Goal: Task Accomplishment & Management: Manage account settings

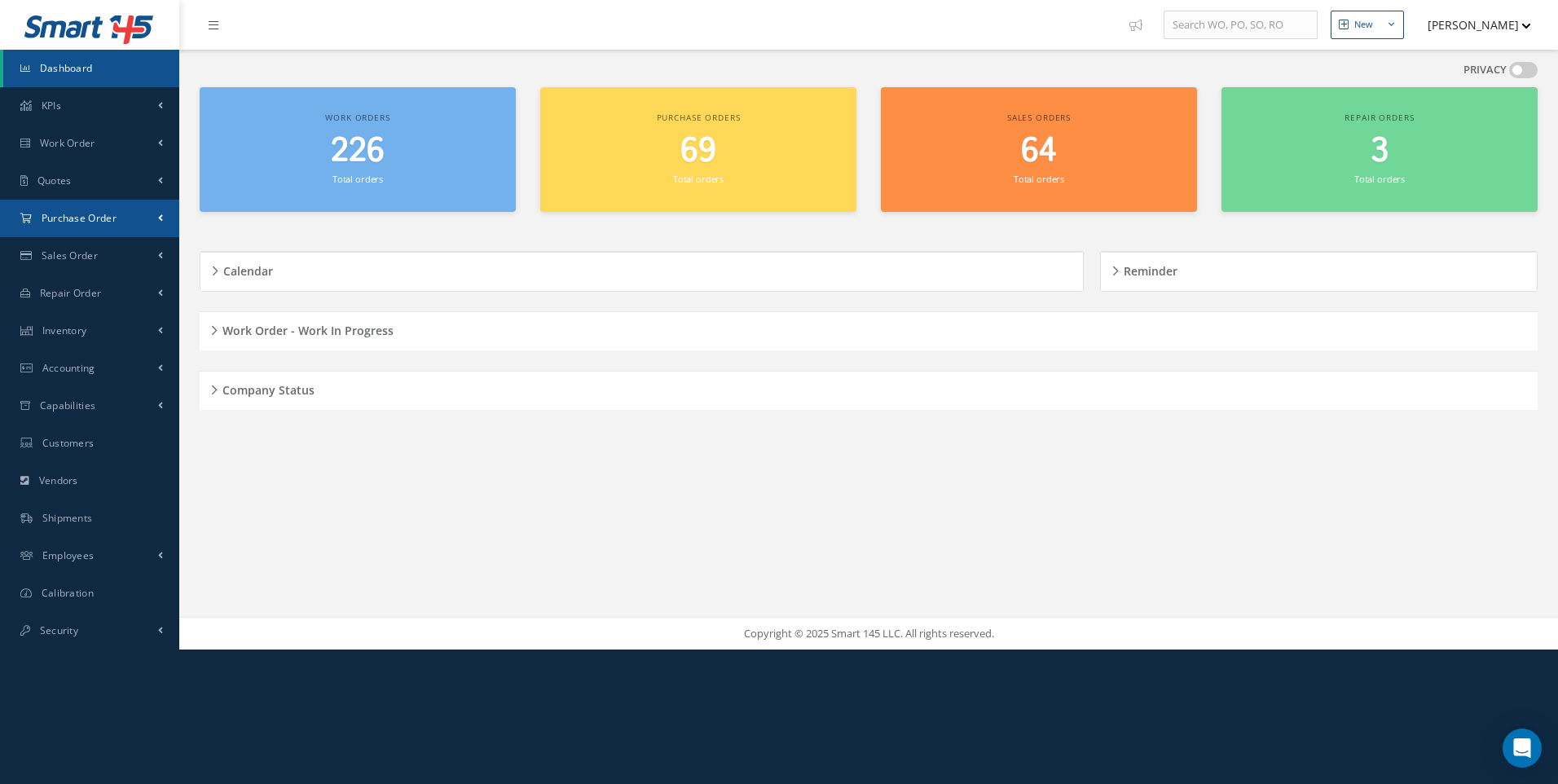
click at [97, 222] on span "Purchase Order" at bounding box center [78, 218] width 75 height 14
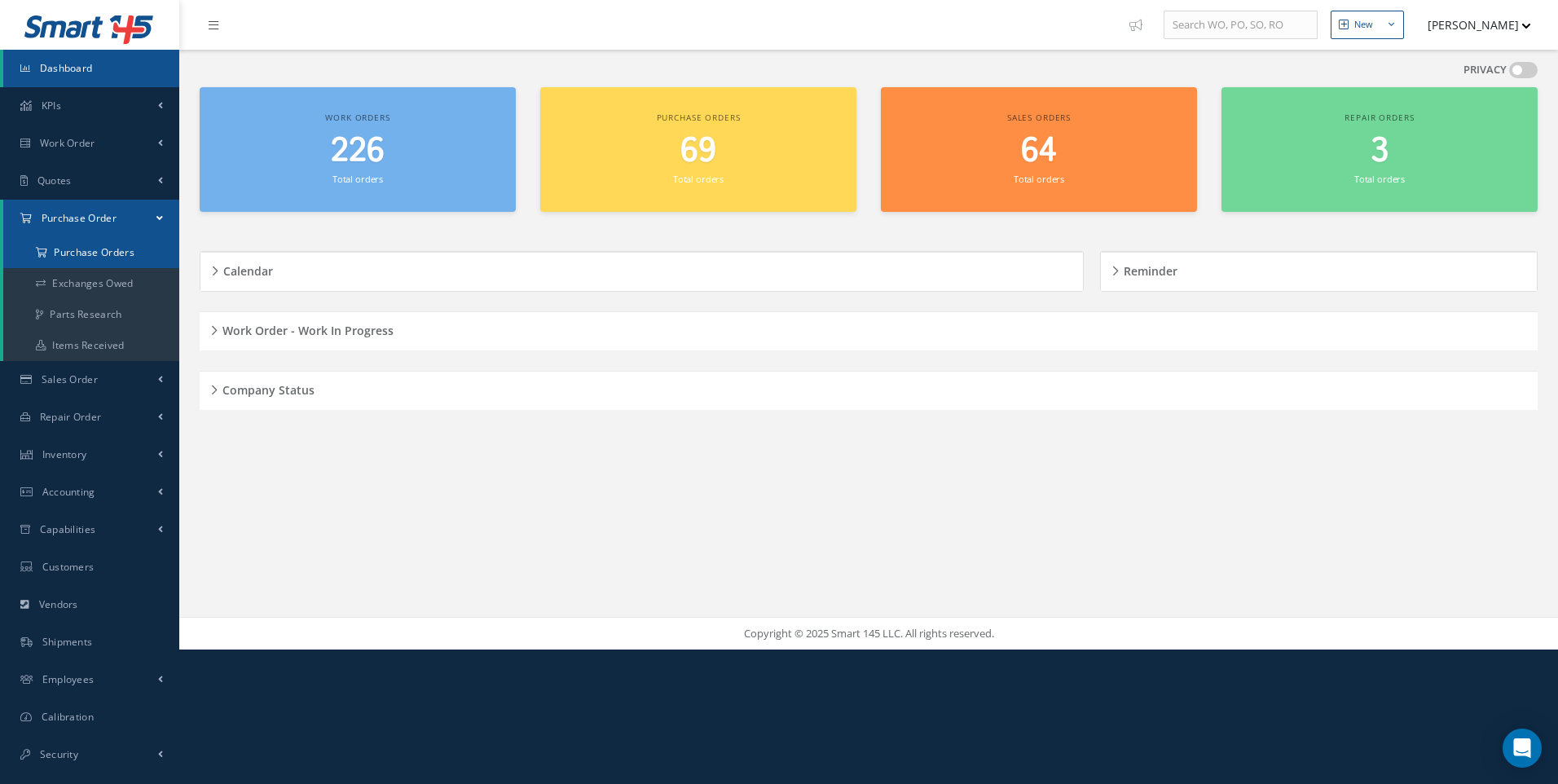
click at [89, 254] on a=1&status_id=2&status_id=3&status_id=5&collapsedFilters"] "Purchase Orders" at bounding box center [91, 253] width 176 height 31
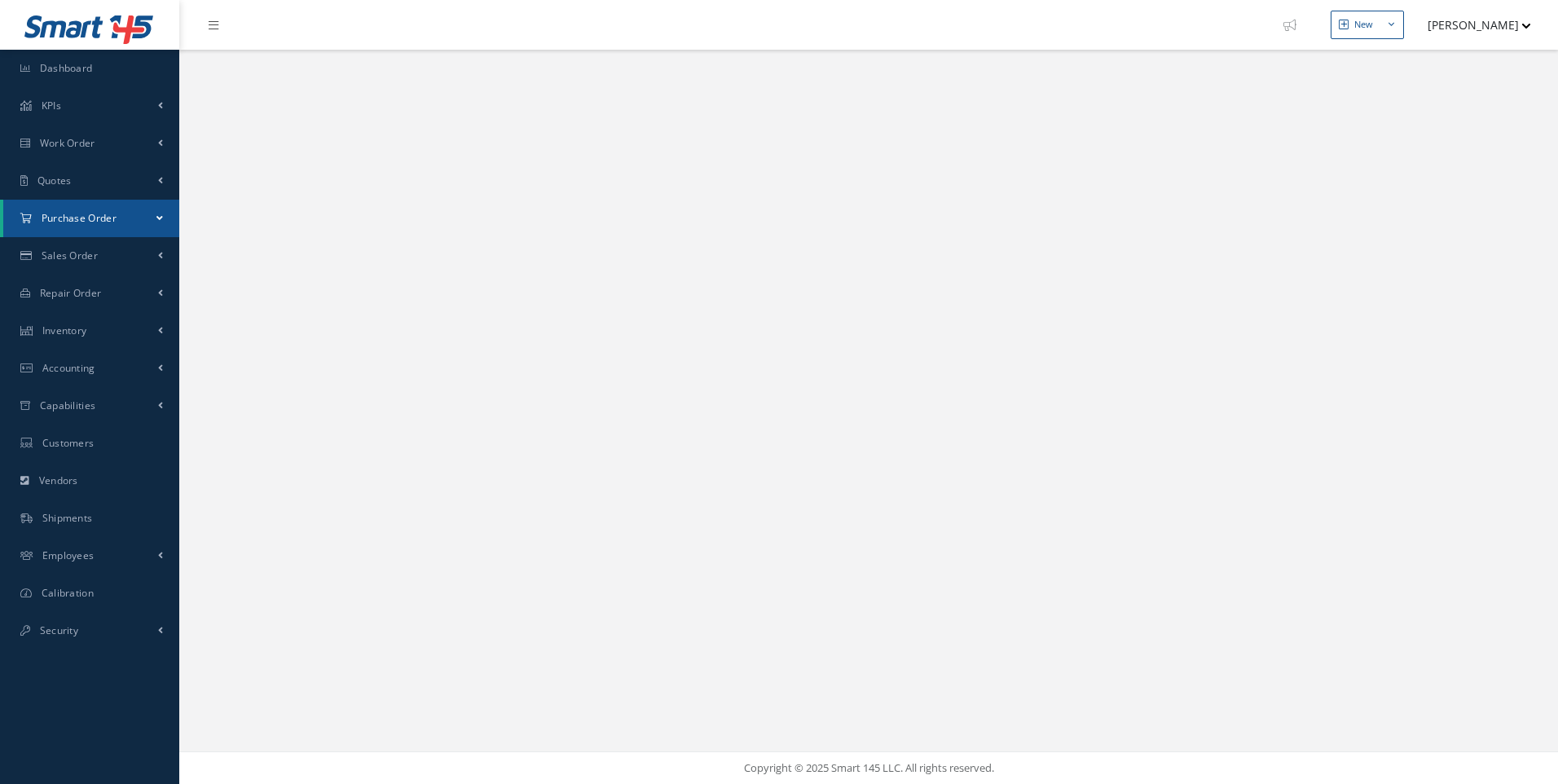
select select "25"
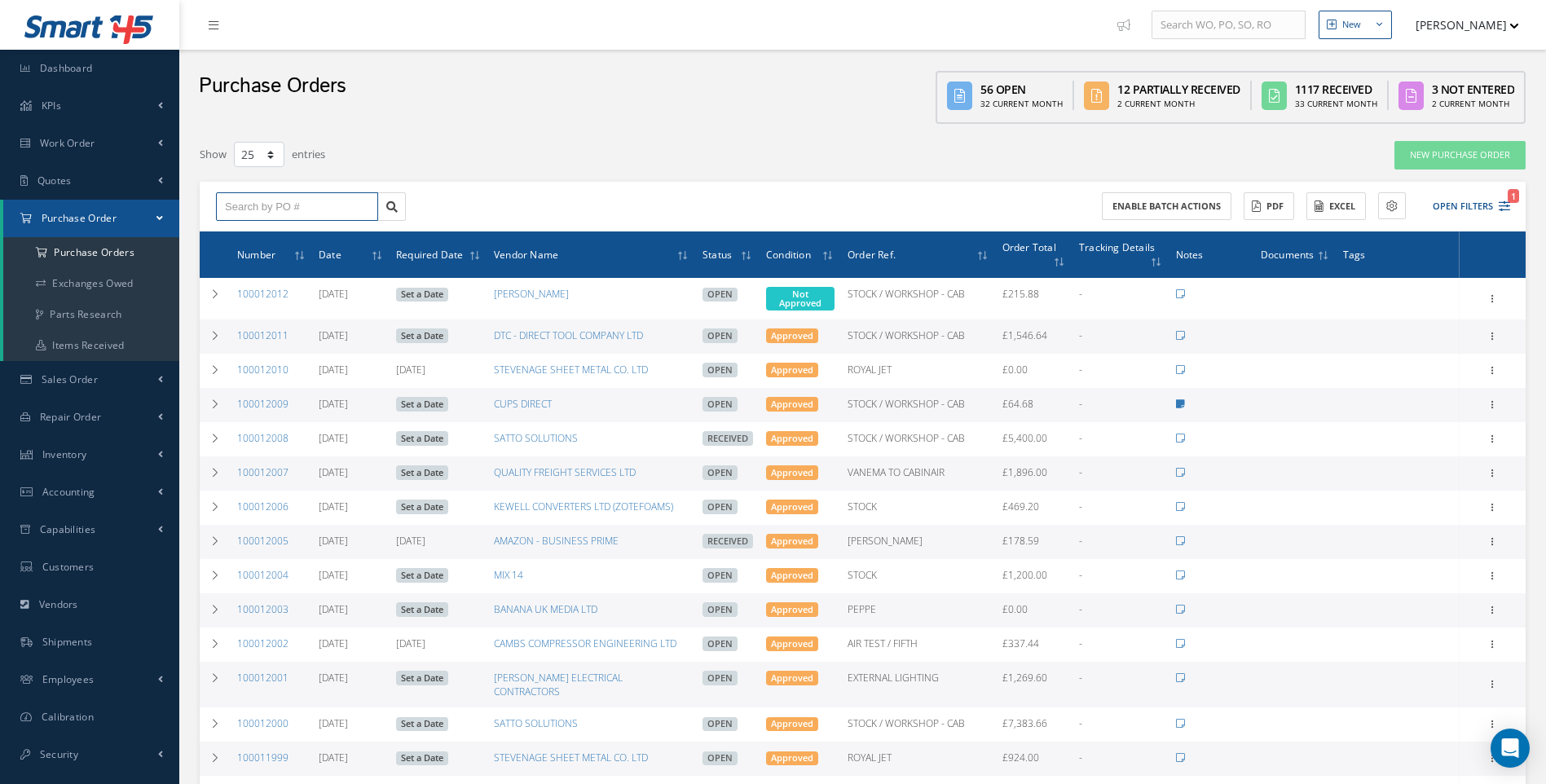
click at [250, 206] on input "text" at bounding box center [297, 207] width 163 height 29
type input "1"
type input "10"
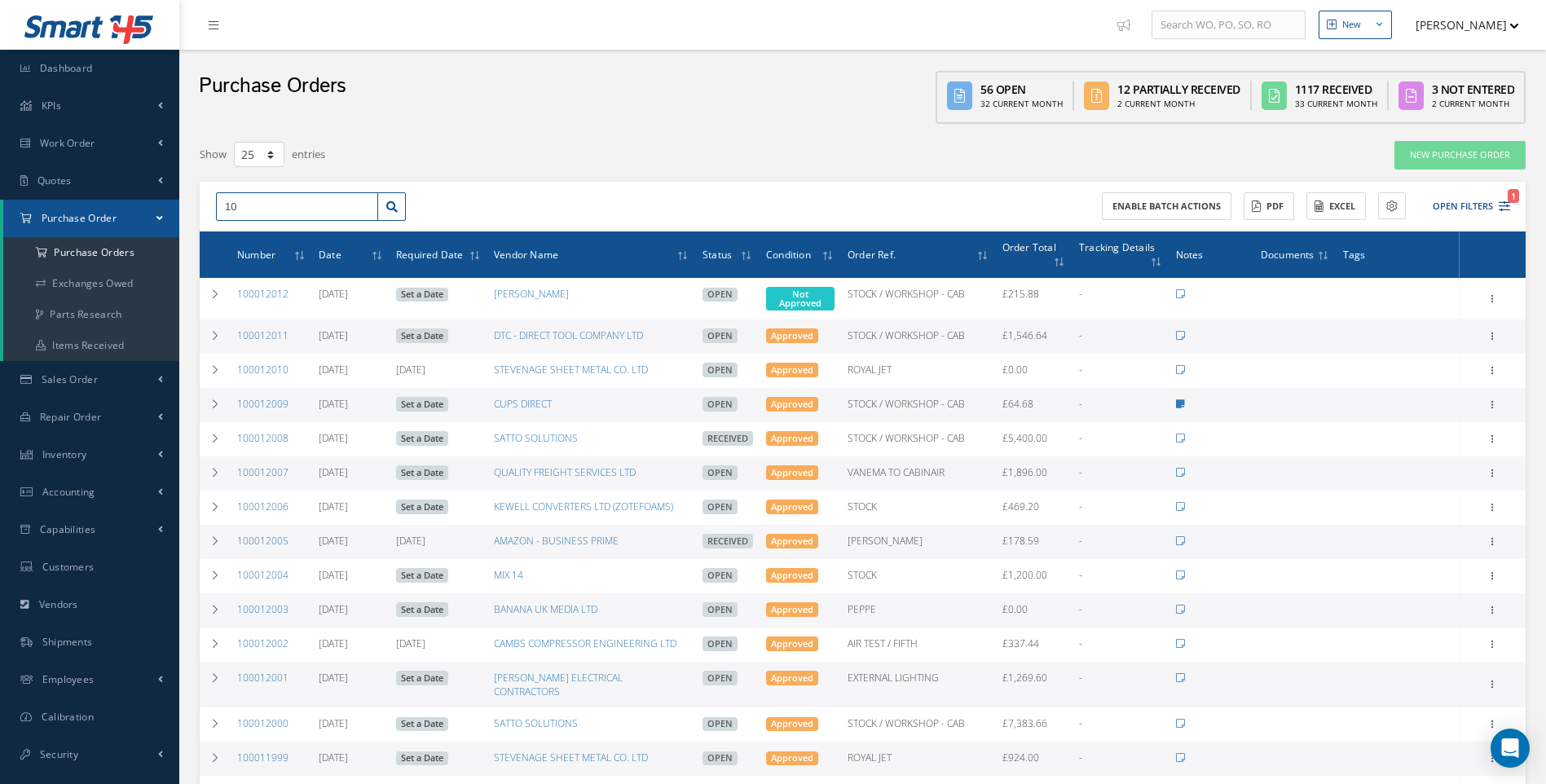
type input "100"
type input "1000"
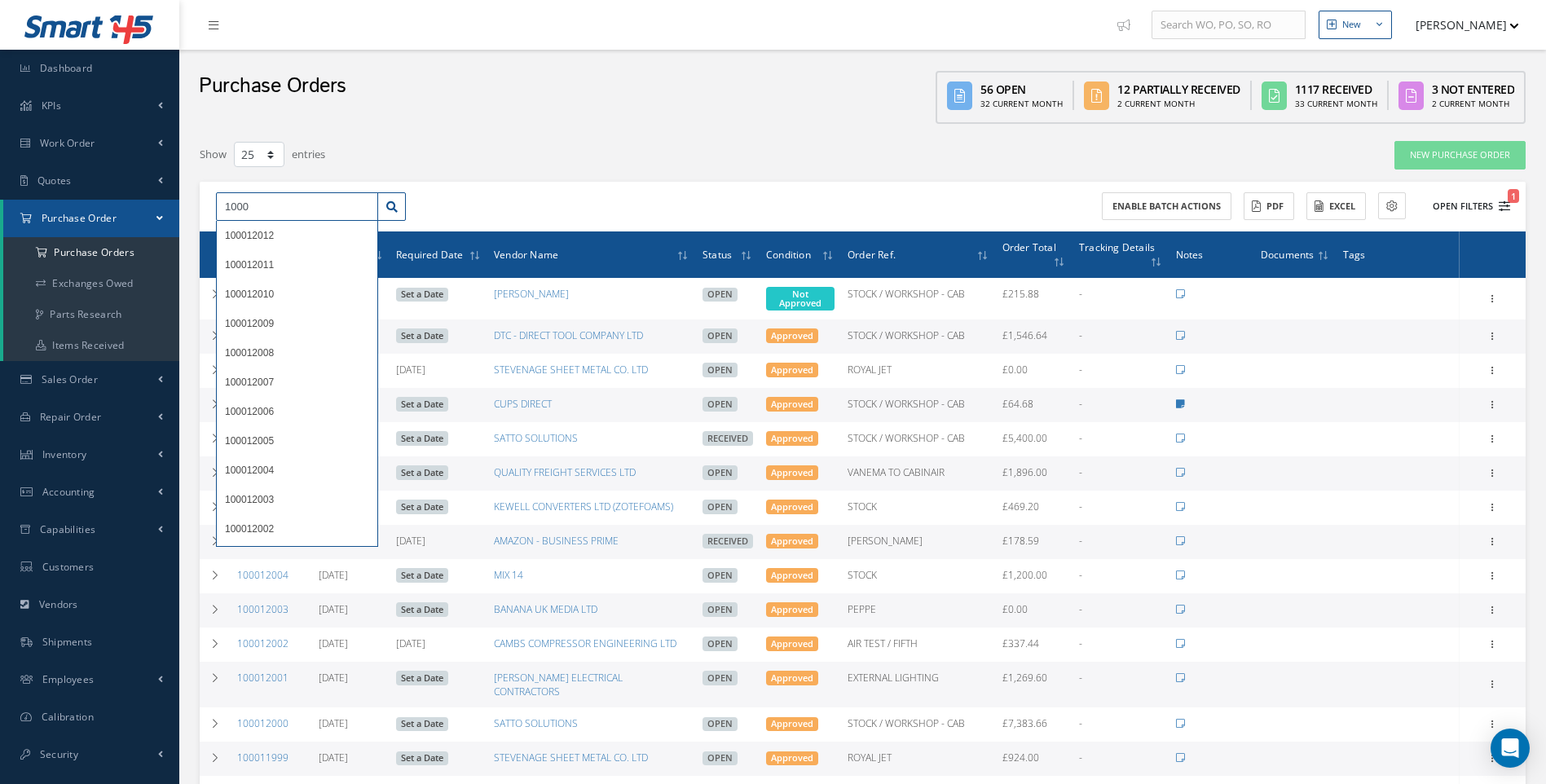
type input "1000"
click at [1501, 207] on icon "1" at bounding box center [1504, 206] width 12 height 12
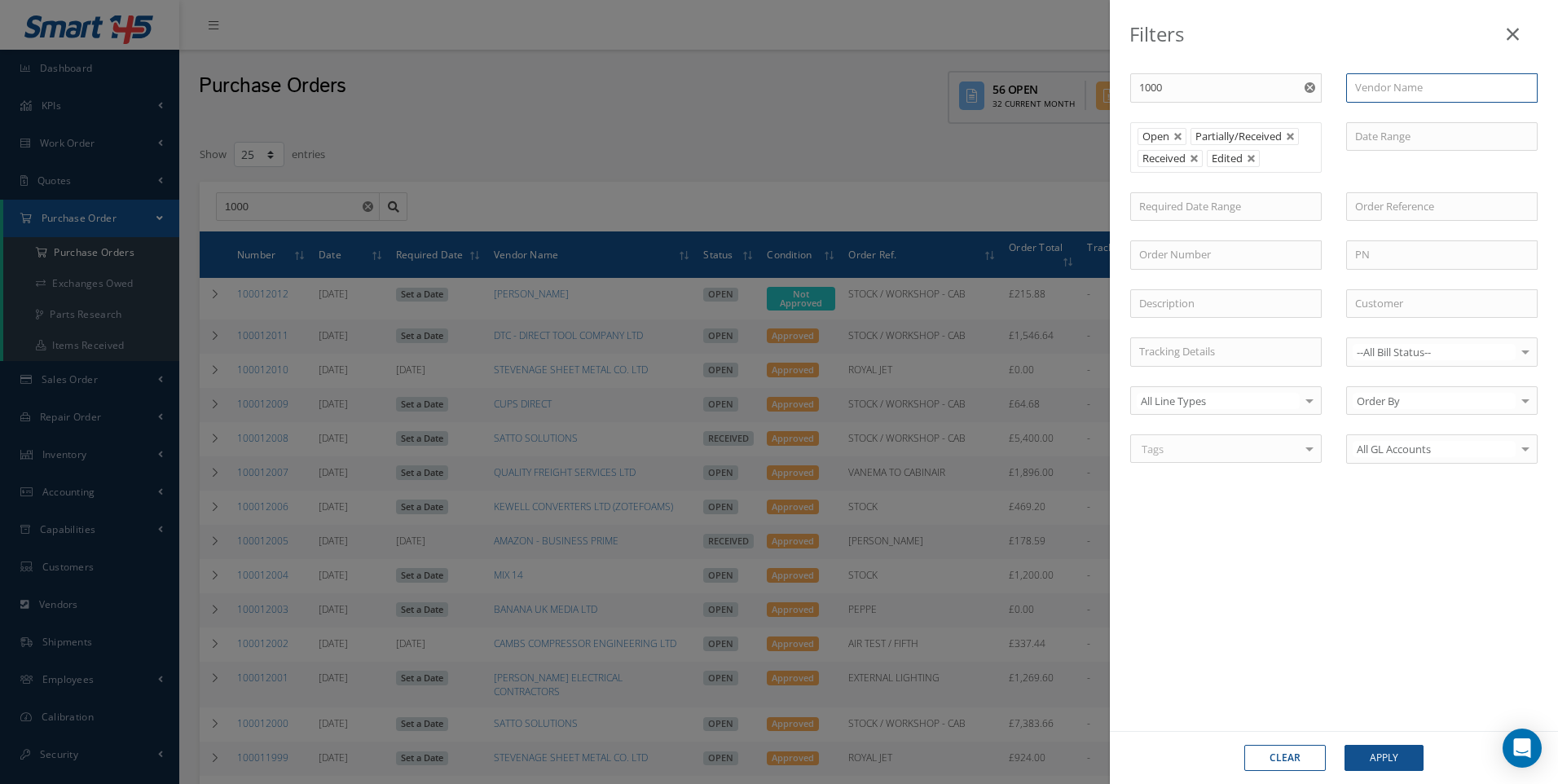
click at [1394, 98] on input "text" at bounding box center [1443, 88] width 192 height 29
click at [1393, 110] on span "SPRAYGUNS DIRECT LIMITED" at bounding box center [1425, 116] width 140 height 15
type input "SPRAYGUNS DIRECT LIMITED"
click at [1390, 764] on button "Apply" at bounding box center [1385, 757] width 79 height 26
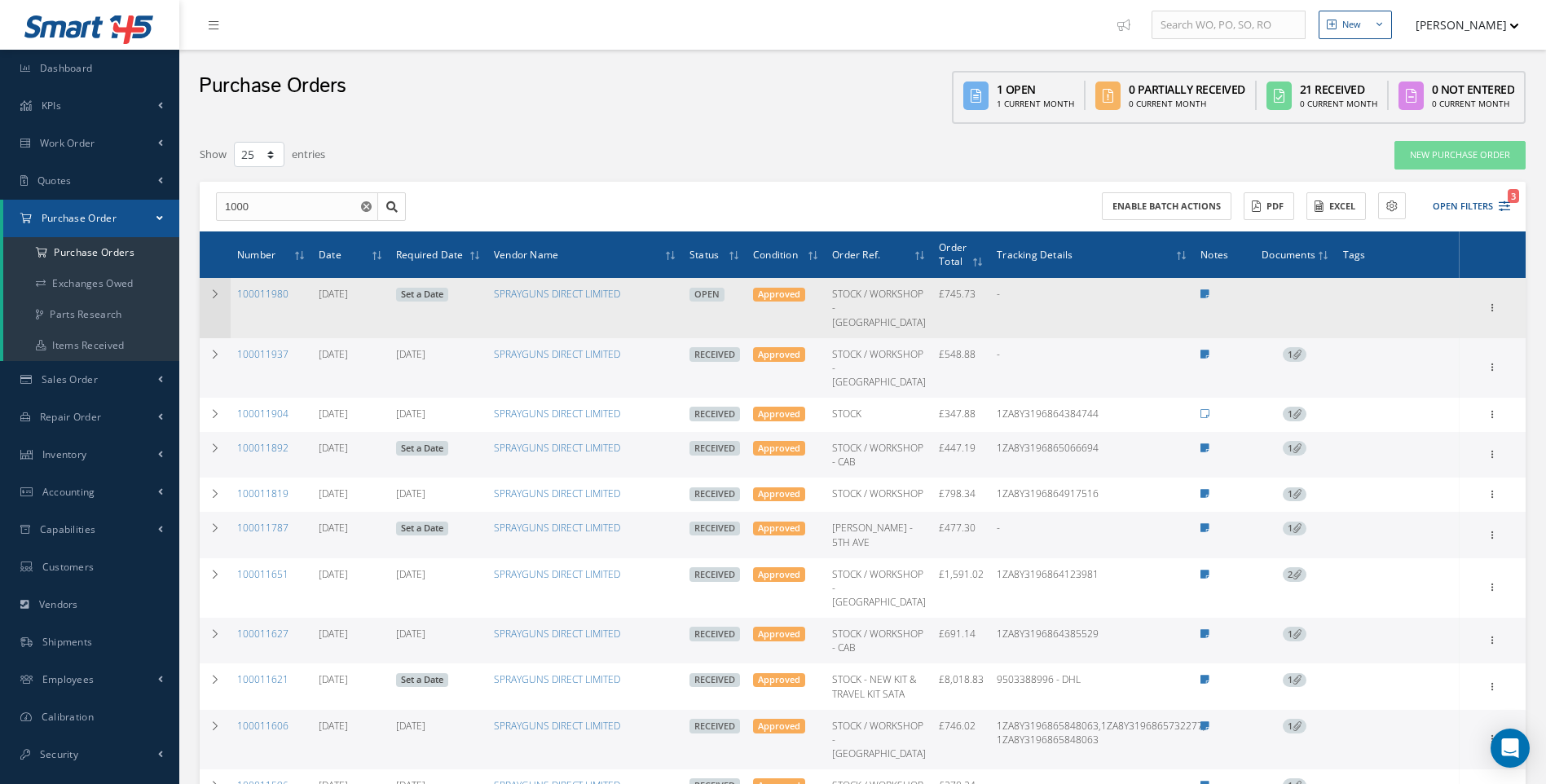
click at [209, 293] on icon at bounding box center [215, 294] width 12 height 10
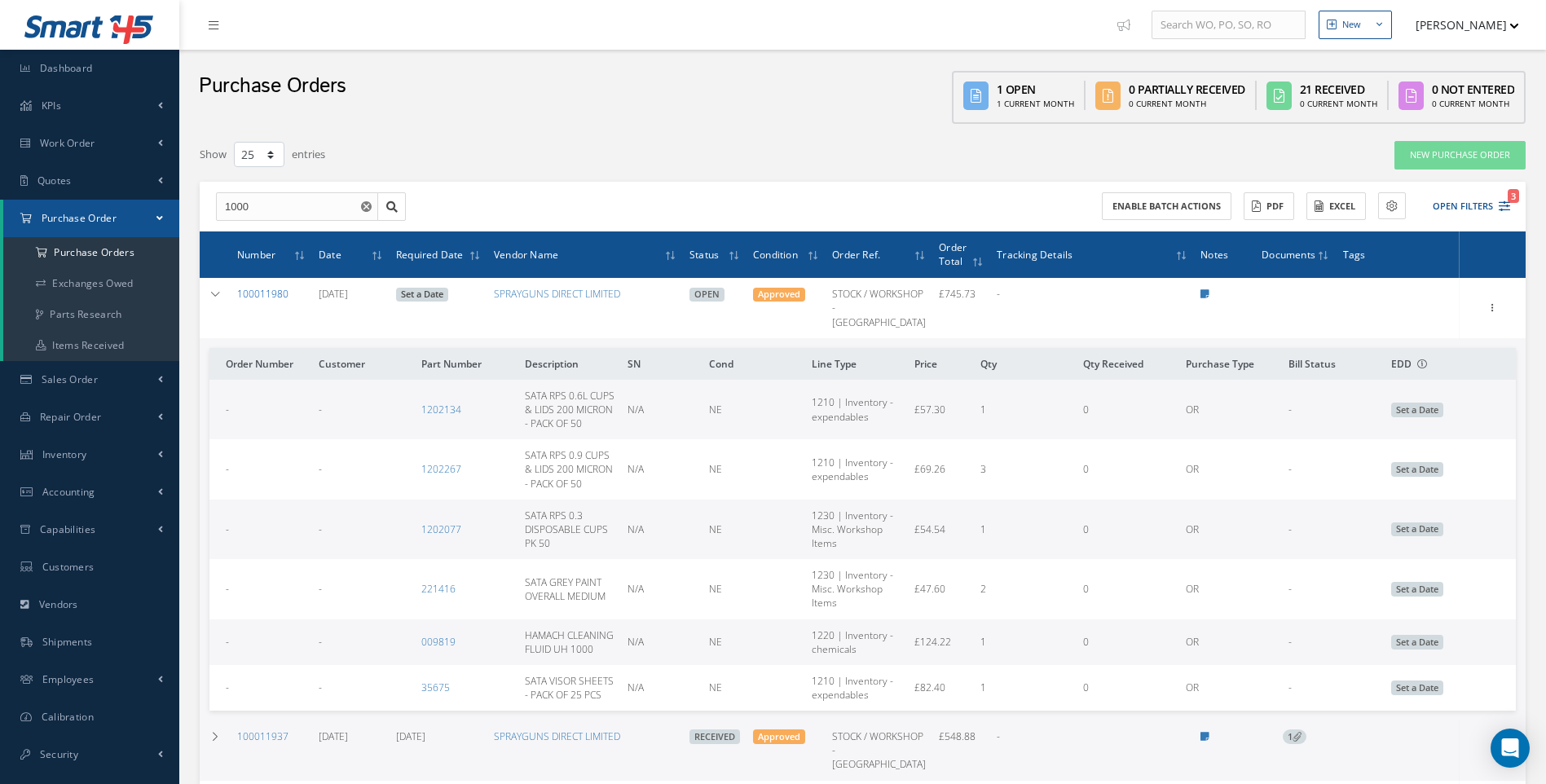
click at [267, 296] on link "100011980" at bounding box center [262, 293] width 51 height 14
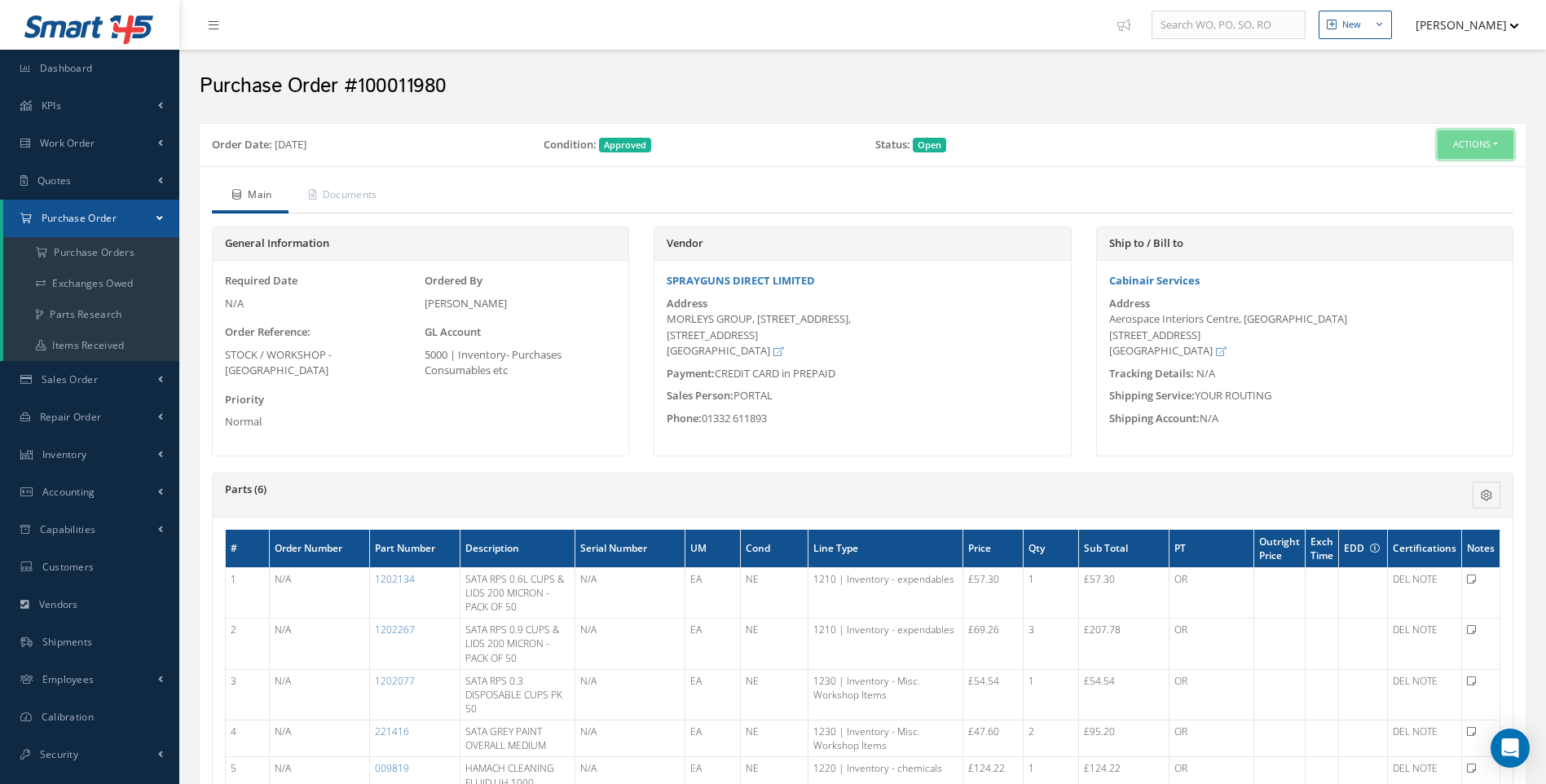
click at [1497, 147] on button "Actions" at bounding box center [1475, 144] width 76 height 28
click at [1423, 172] on link "Receive" at bounding box center [1447, 175] width 131 height 22
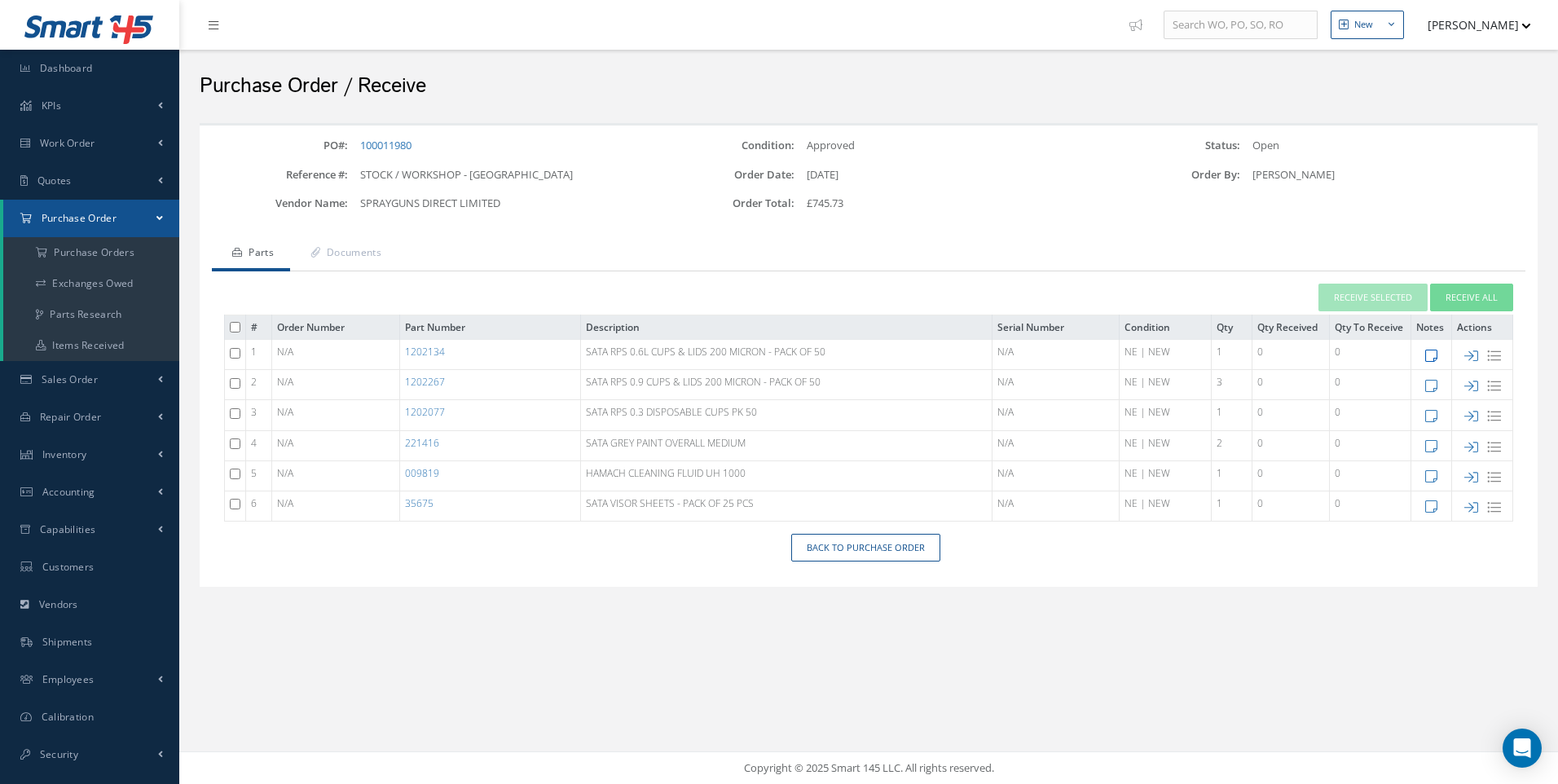
click at [1429, 356] on icon at bounding box center [1431, 355] width 13 height 14
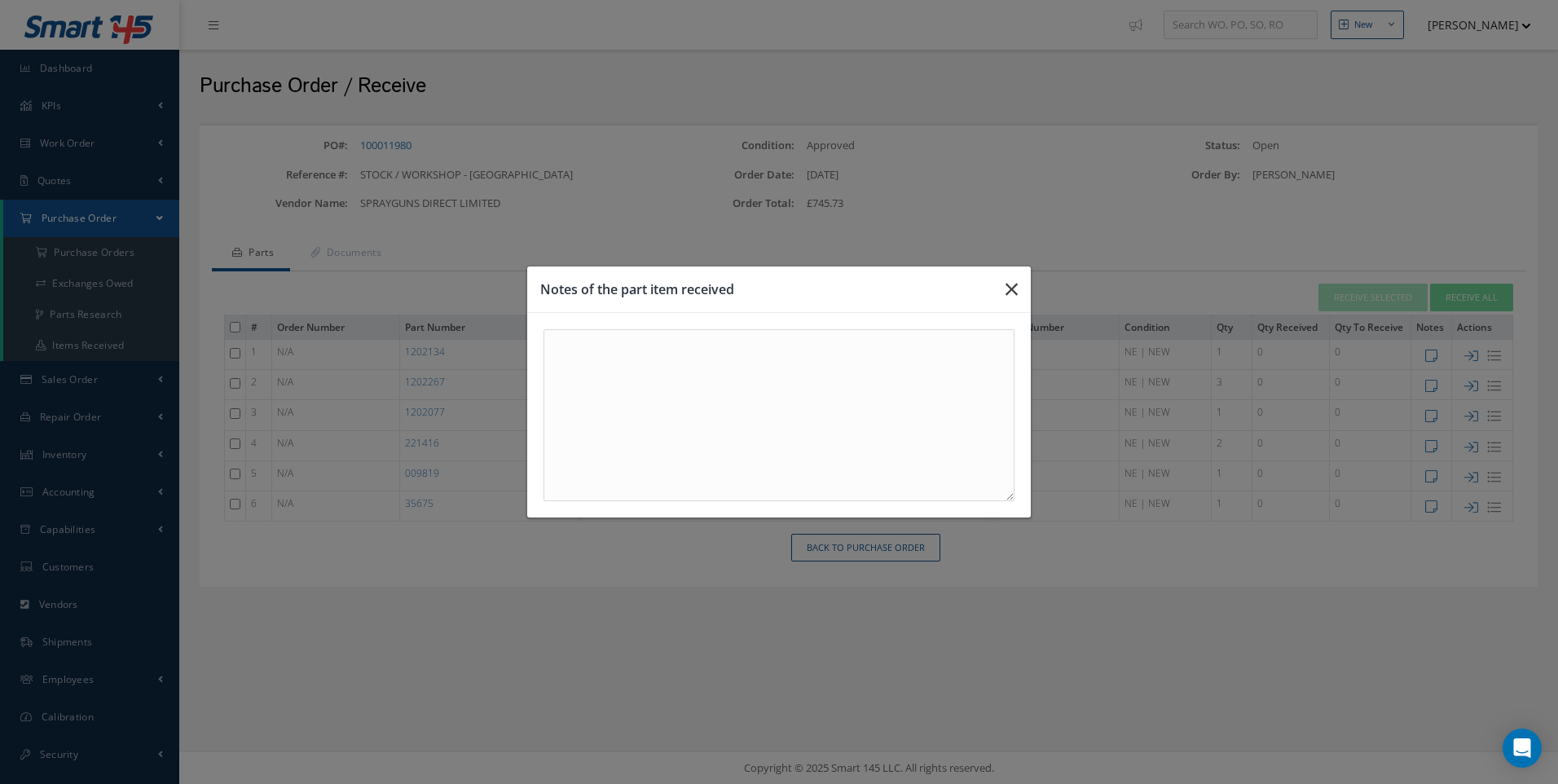
click at [1010, 289] on icon "button" at bounding box center [1012, 289] width 13 height 19
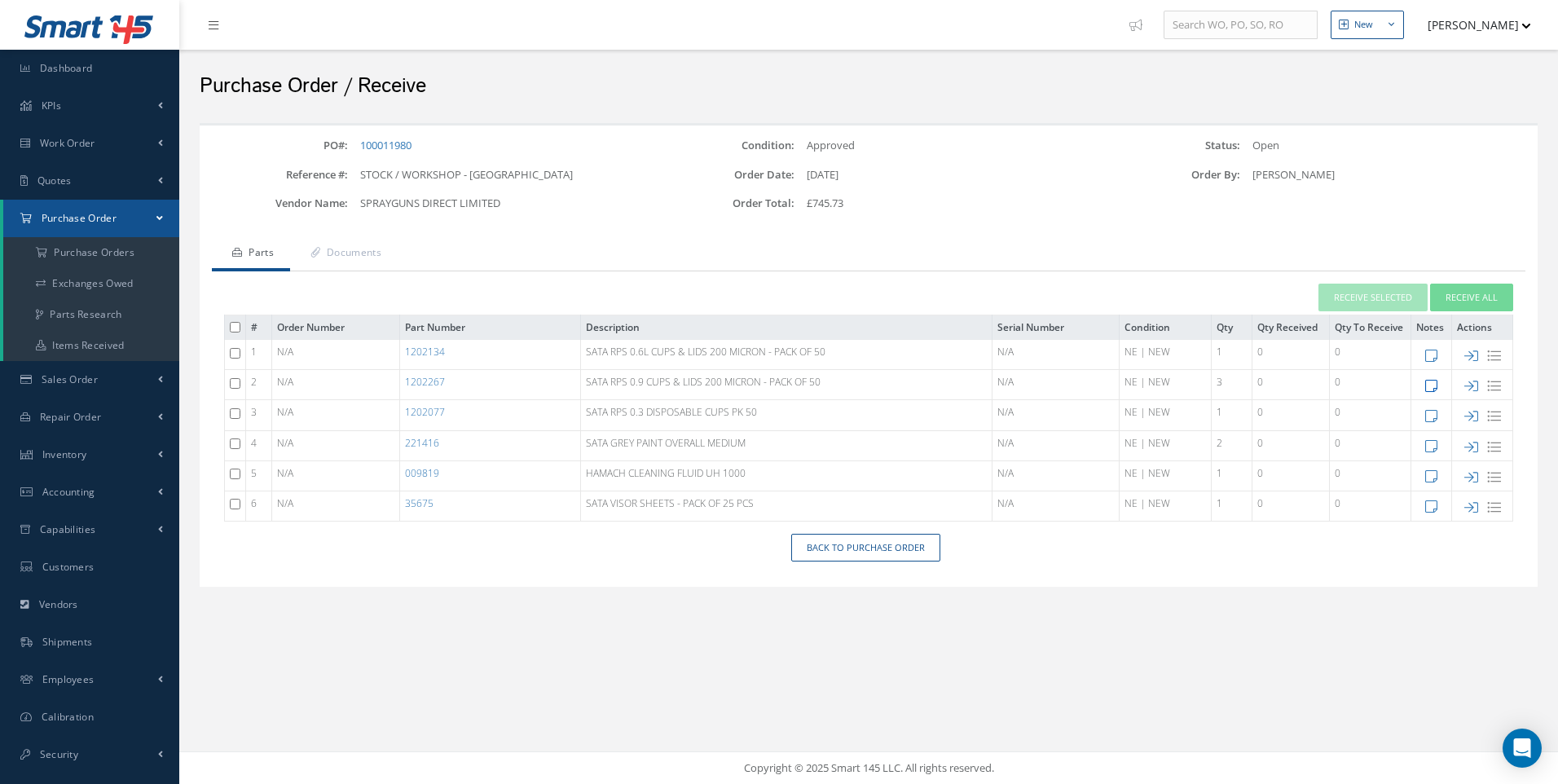
click at [1430, 381] on icon at bounding box center [1431, 385] width 13 height 14
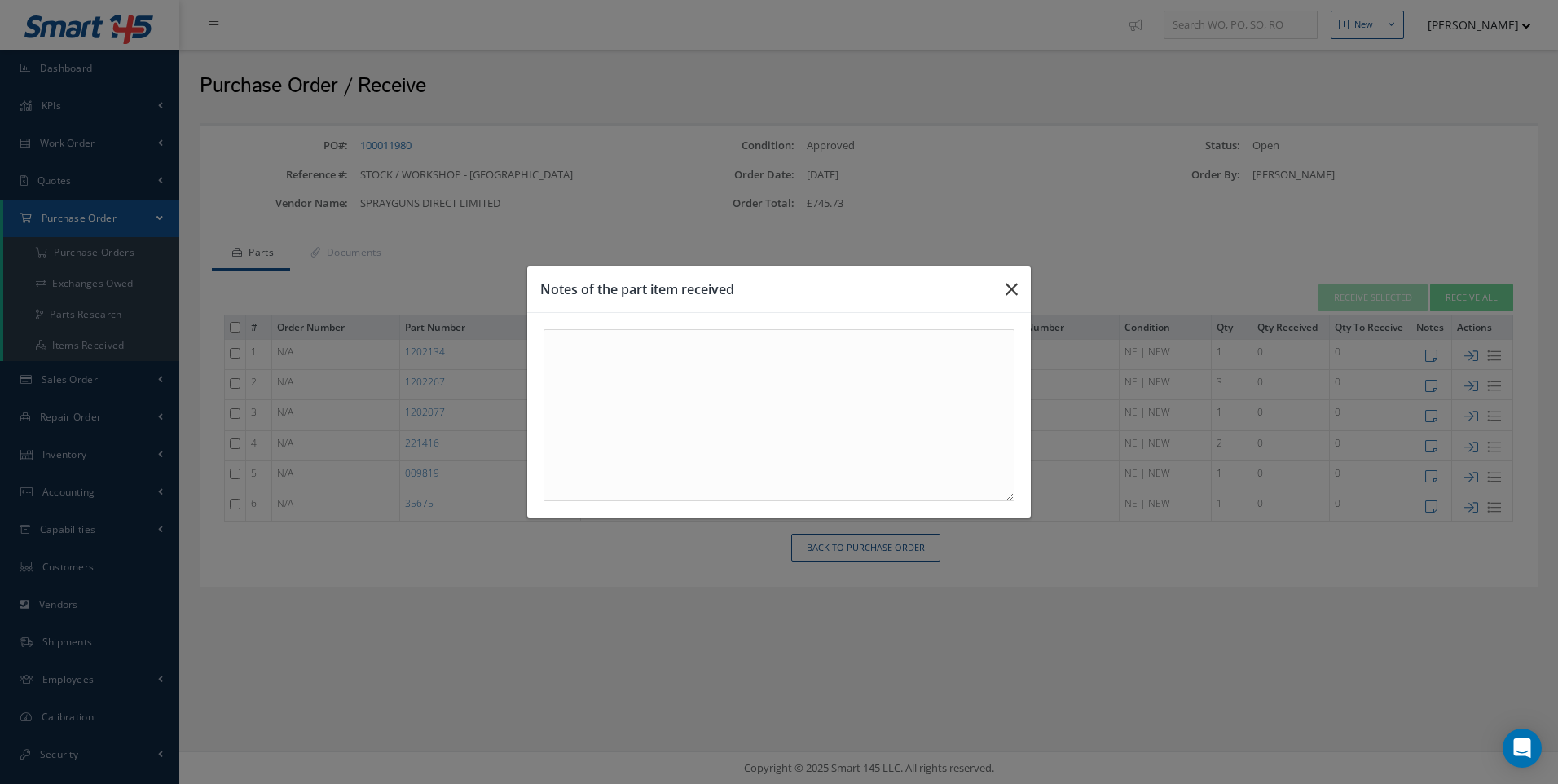
drag, startPoint x: 1013, startPoint y: 290, endPoint x: 1042, endPoint y: 300, distance: 30.7
click at [1020, 294] on button "button" at bounding box center [1012, 288] width 39 height 45
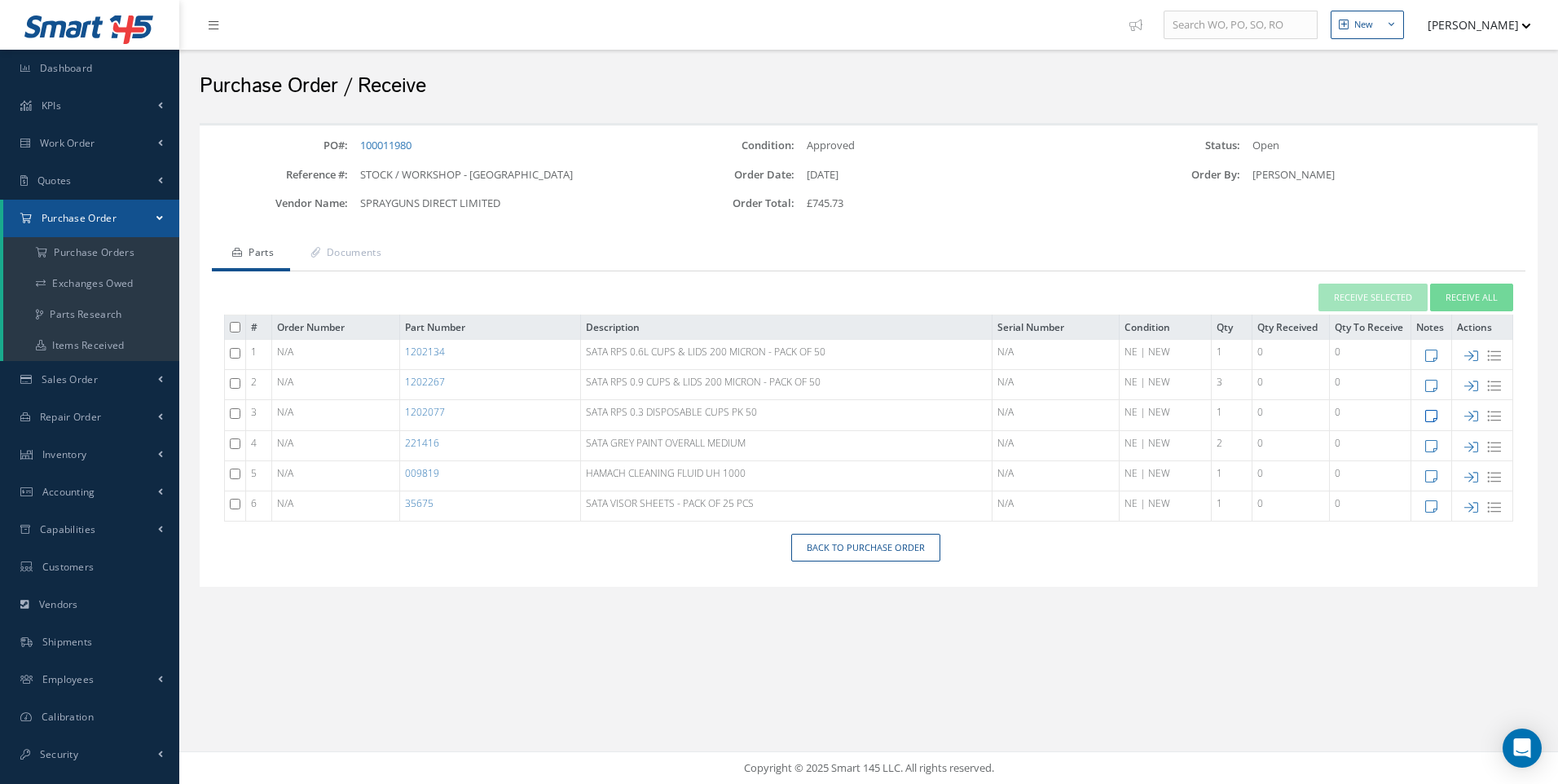
click at [1434, 416] on icon at bounding box center [1431, 416] width 13 height 14
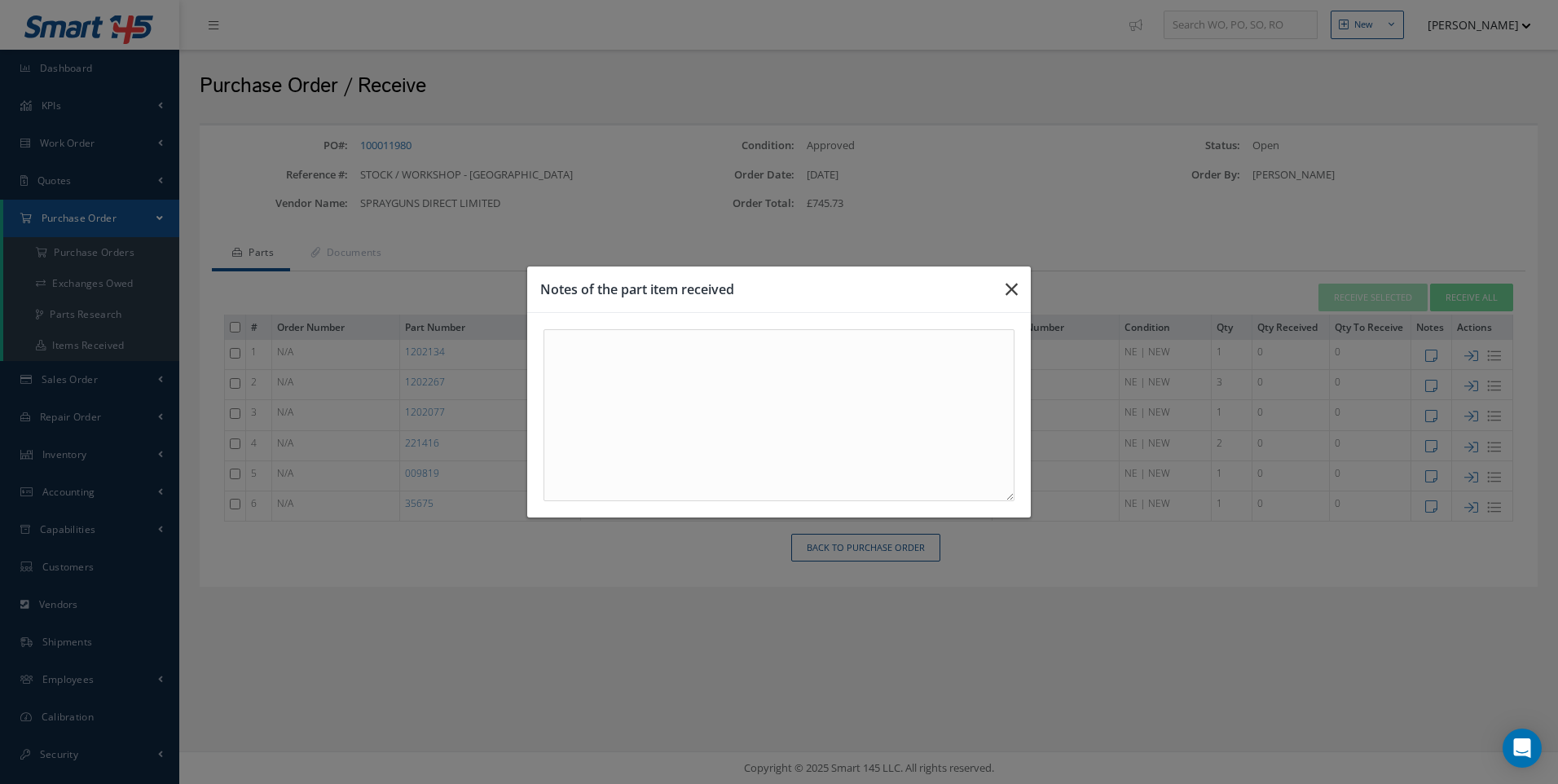
drag, startPoint x: 1016, startPoint y: 294, endPoint x: 1523, endPoint y: 414, distance: 521.0
click at [1023, 293] on button "button" at bounding box center [1012, 288] width 39 height 45
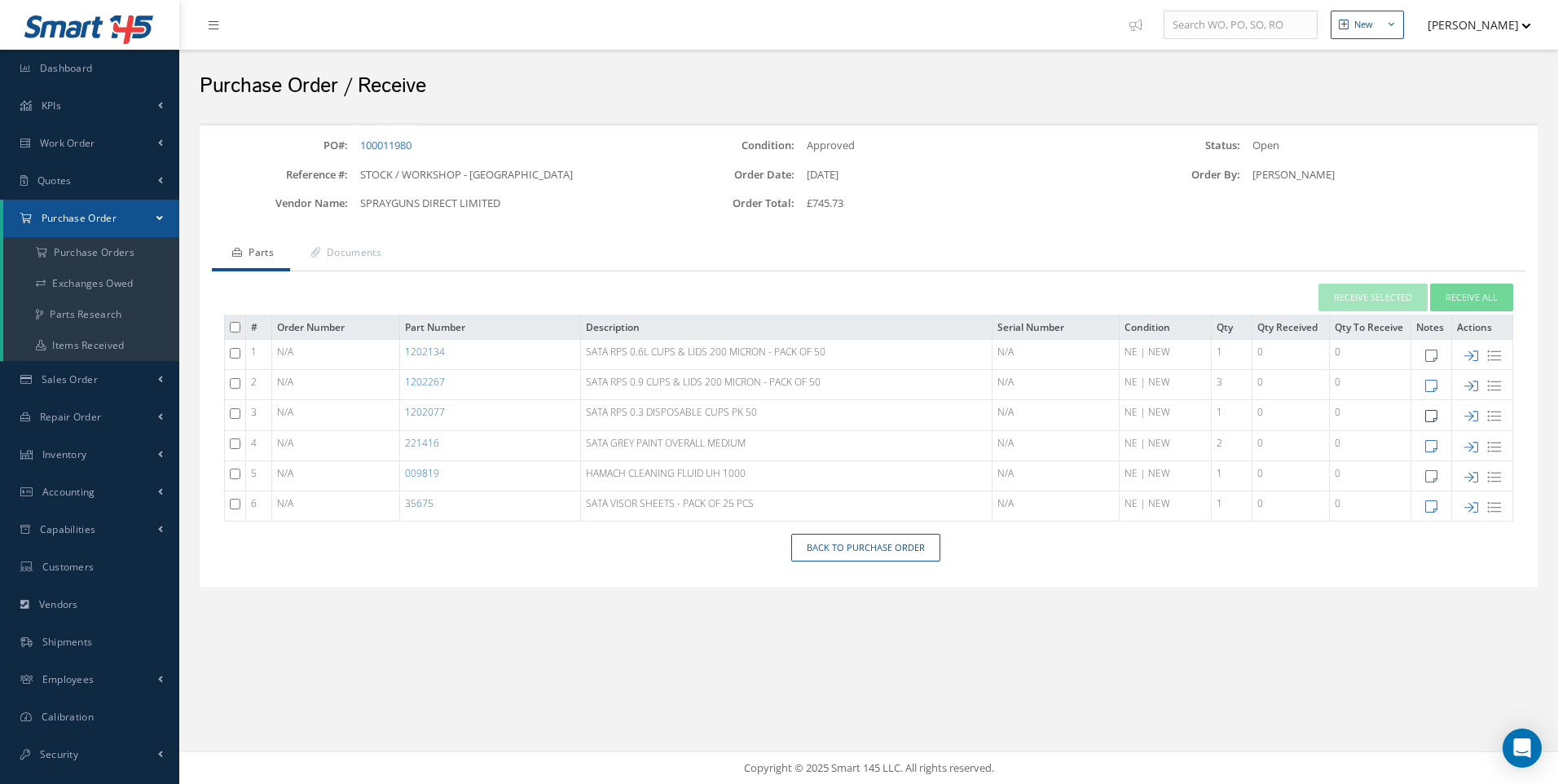
click at [1435, 414] on icon at bounding box center [1431, 416] width 13 height 14
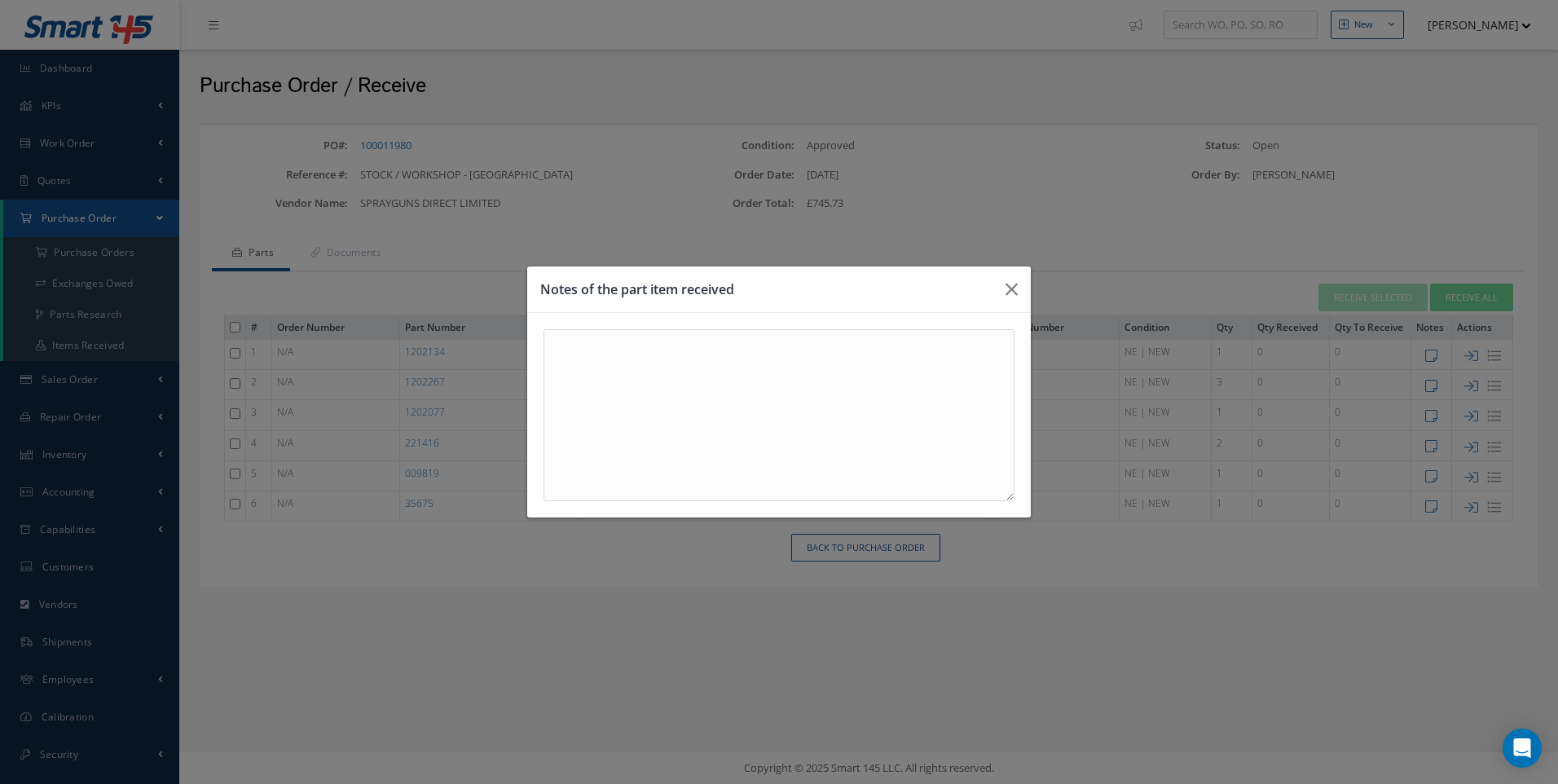
click at [1424, 435] on div "Notes of the part item received" at bounding box center [779, 392] width 1558 height 784
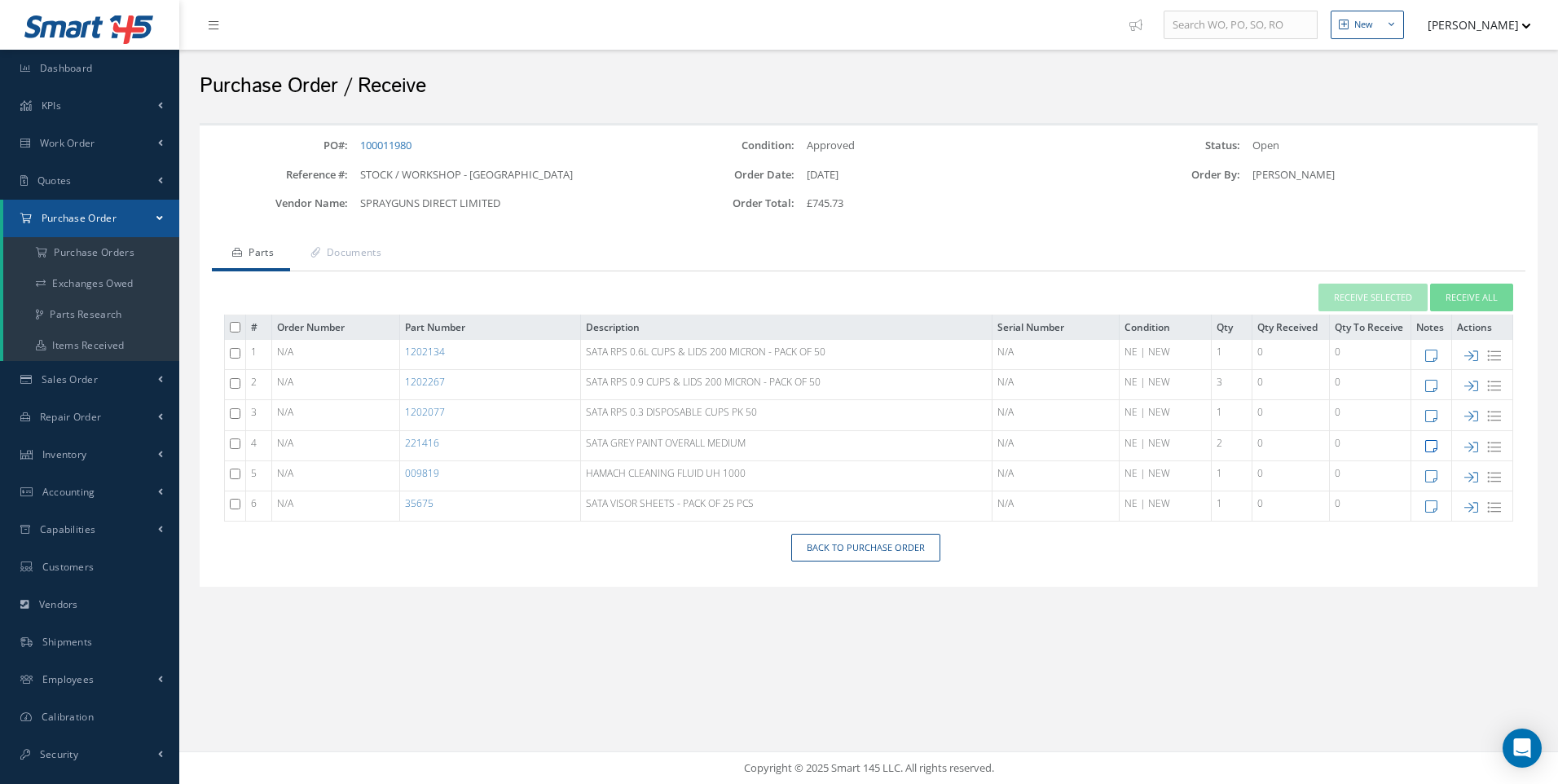
click at [1431, 449] on icon at bounding box center [1431, 446] width 13 height 14
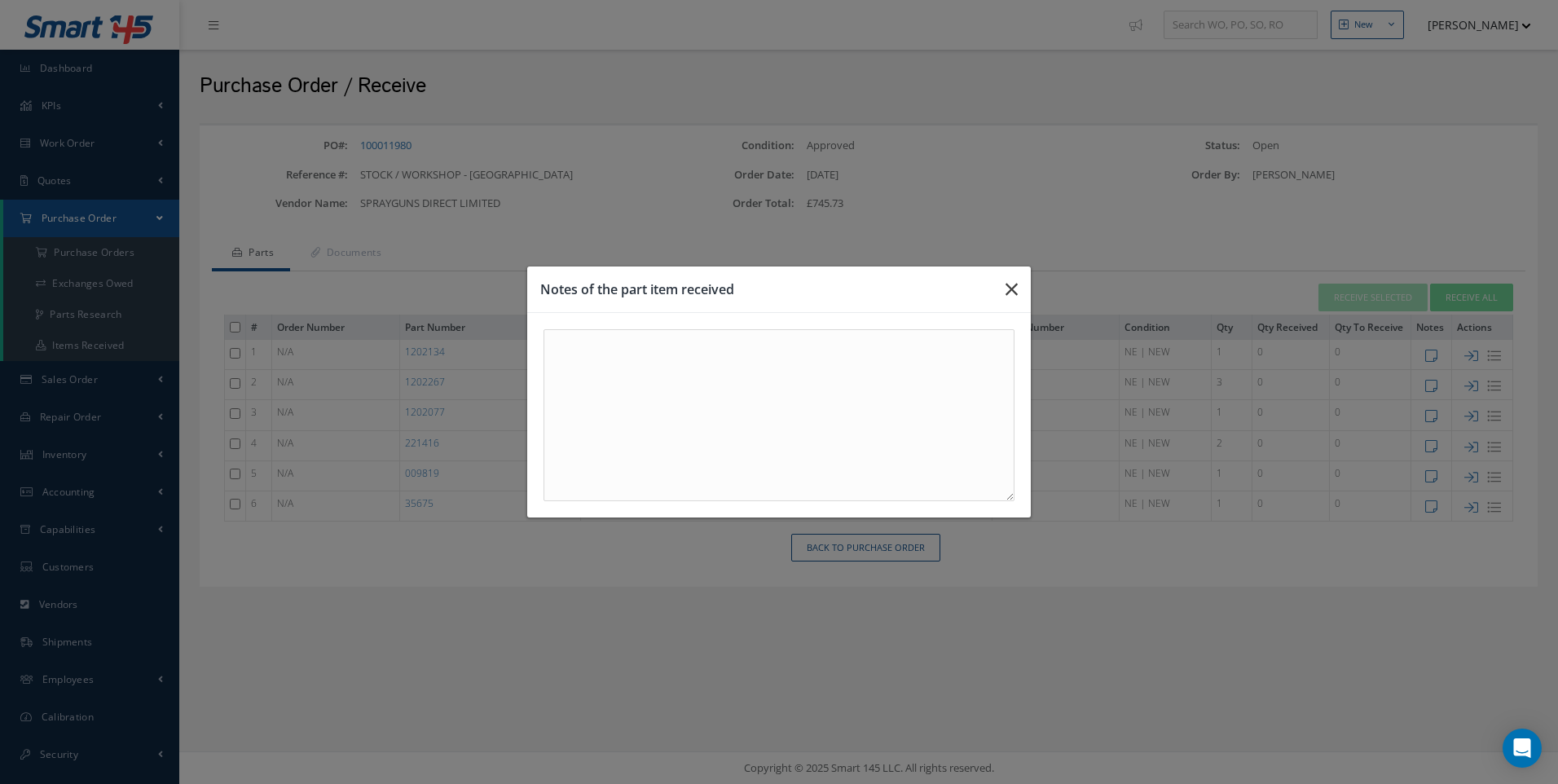
click at [1012, 291] on icon "button" at bounding box center [1012, 289] width 13 height 19
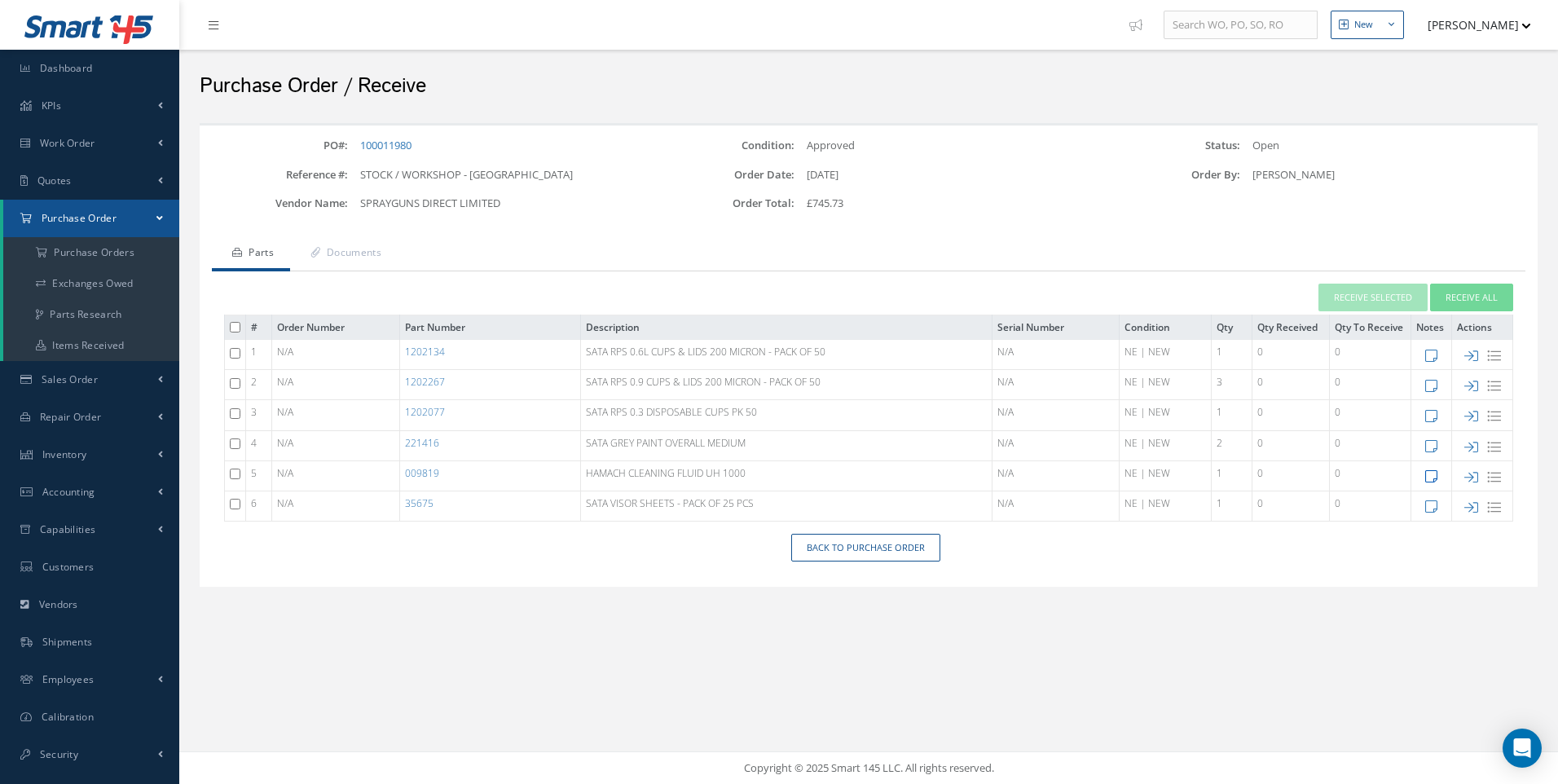
click at [1437, 476] on icon at bounding box center [1431, 476] width 13 height 14
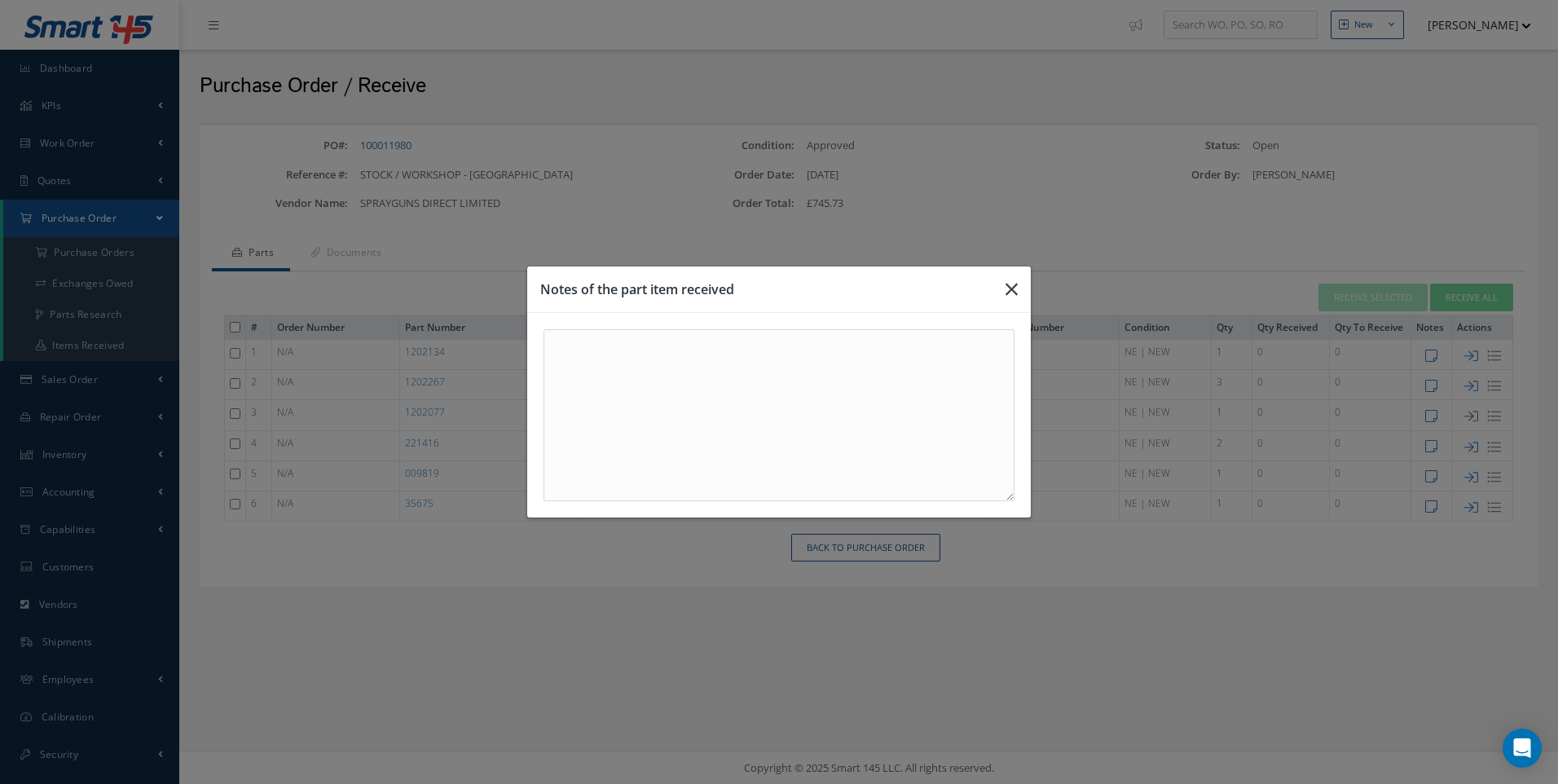
click at [1009, 291] on icon "button" at bounding box center [1012, 289] width 13 height 19
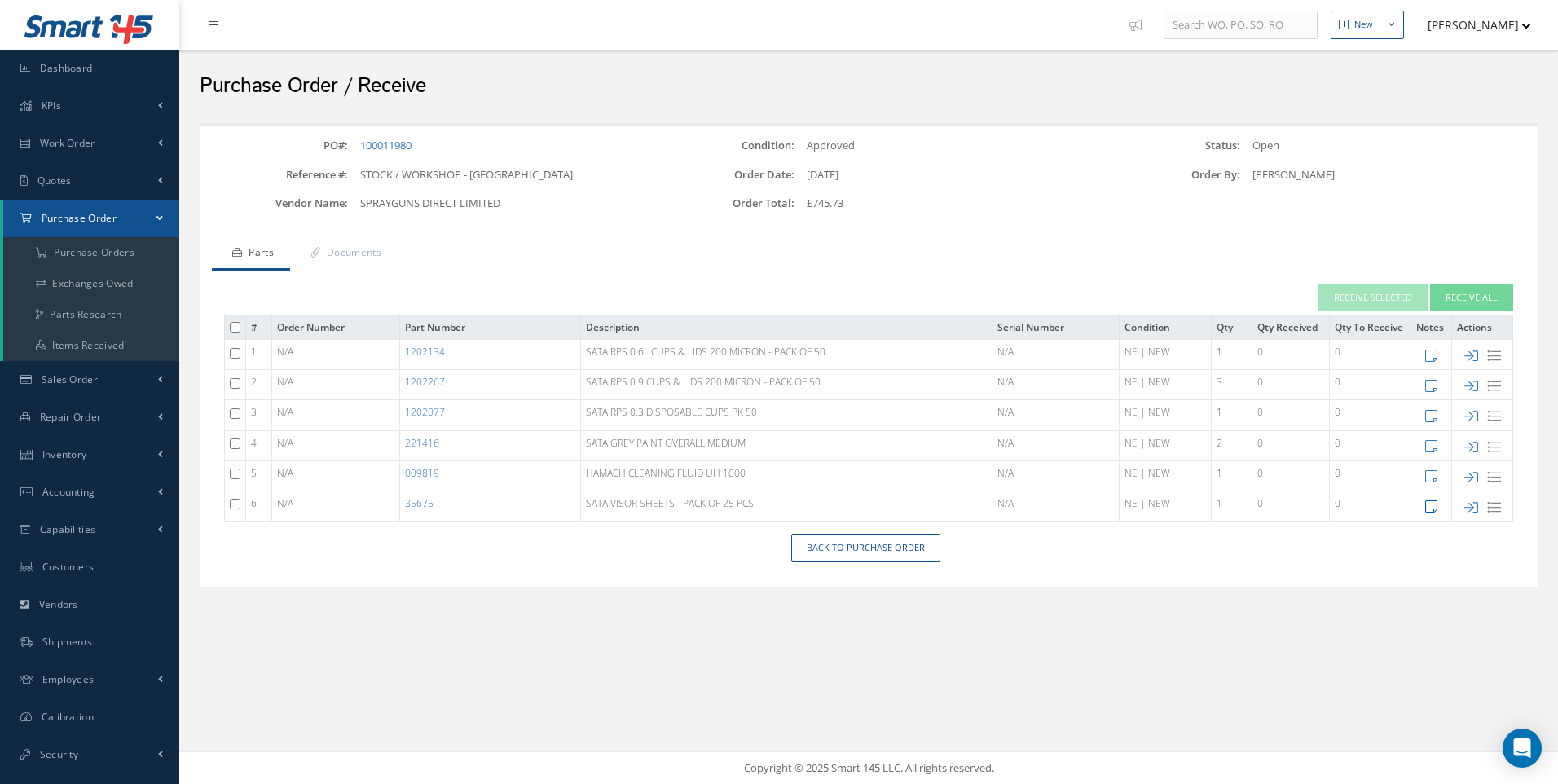
click at [1433, 507] on icon at bounding box center [1431, 506] width 13 height 14
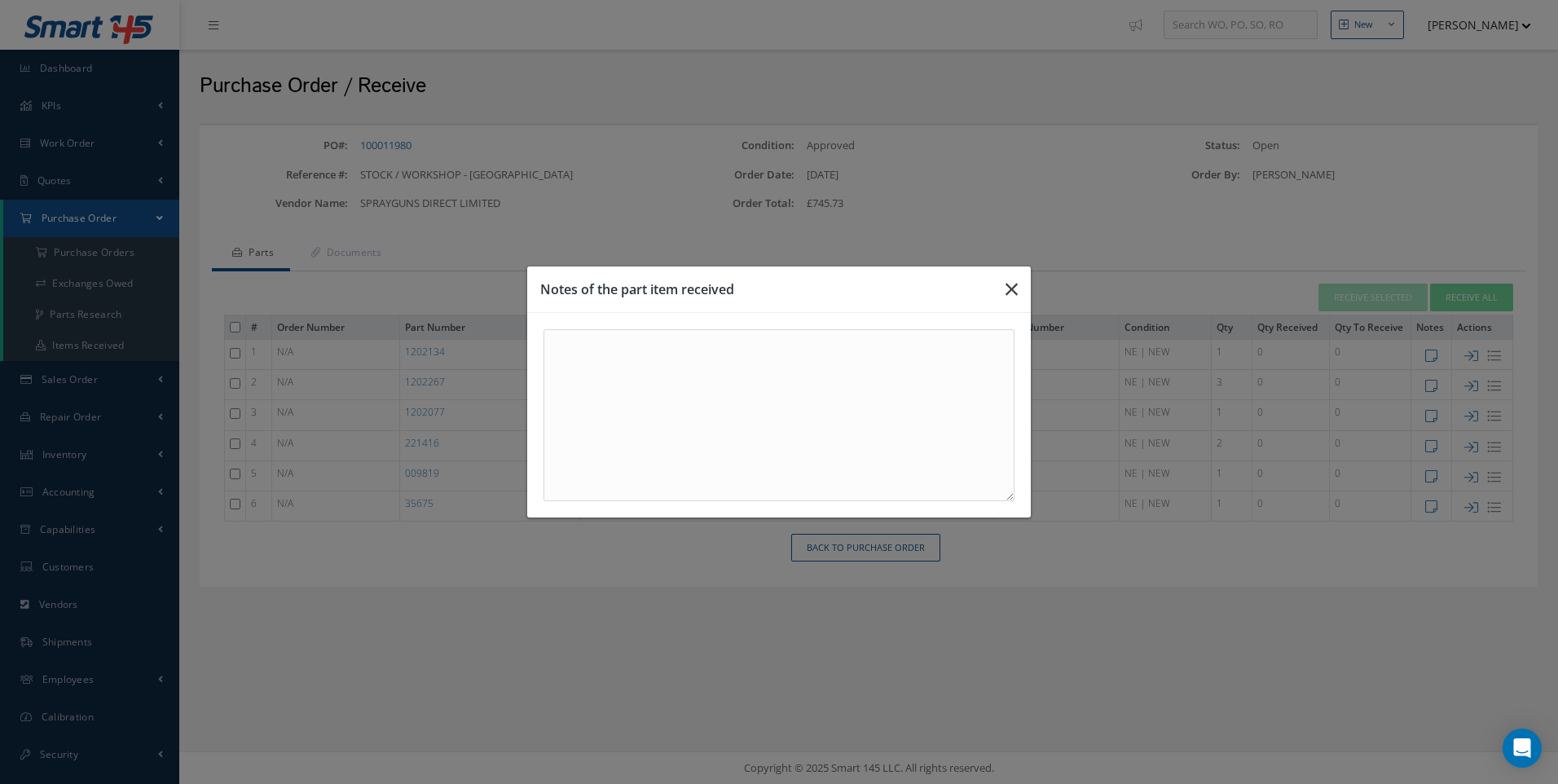
click at [1010, 284] on icon "button" at bounding box center [1012, 289] width 13 height 19
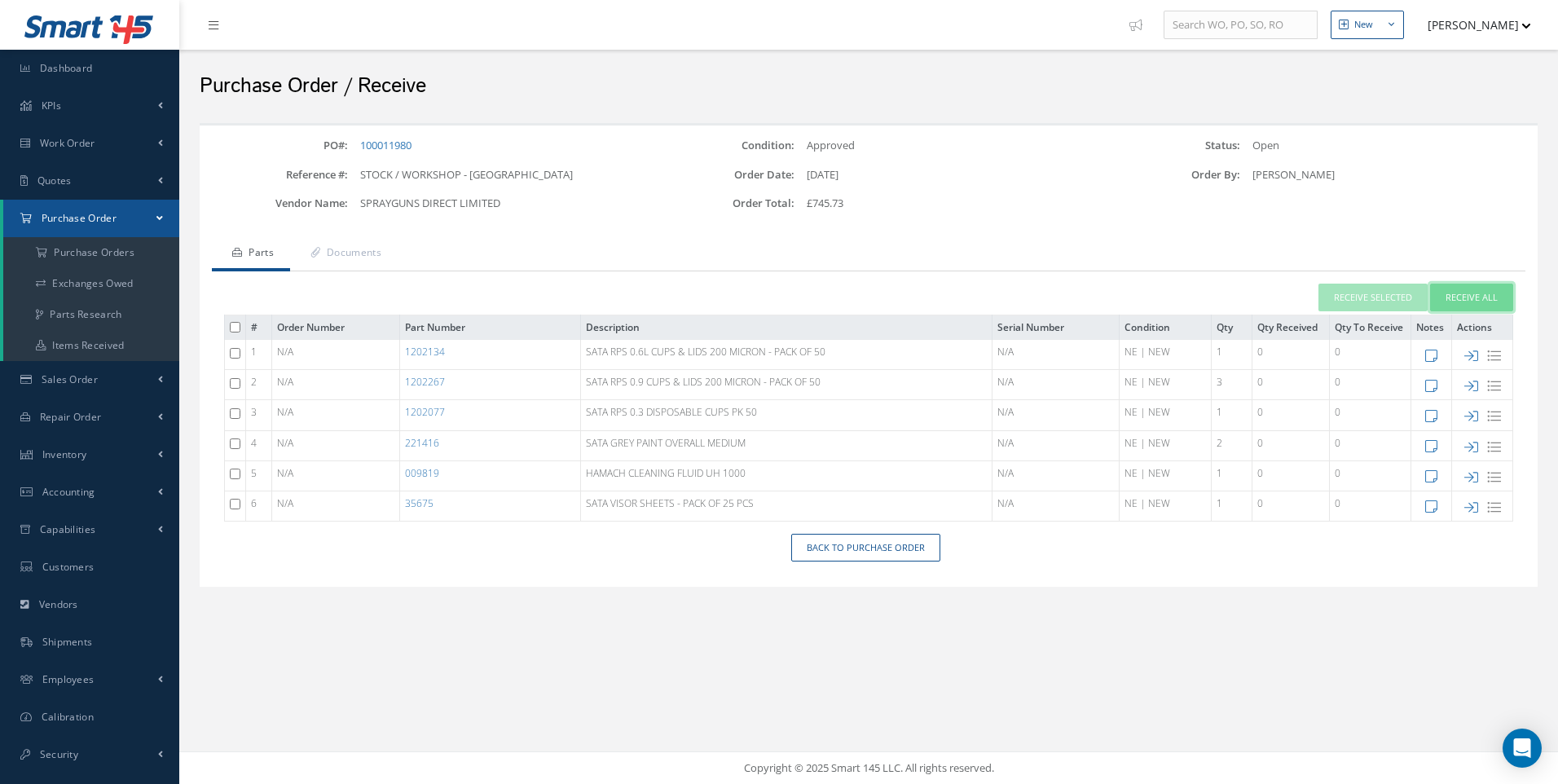
click at [1450, 294] on button "Receive All" at bounding box center [1472, 297] width 83 height 28
type input "[DATE]"
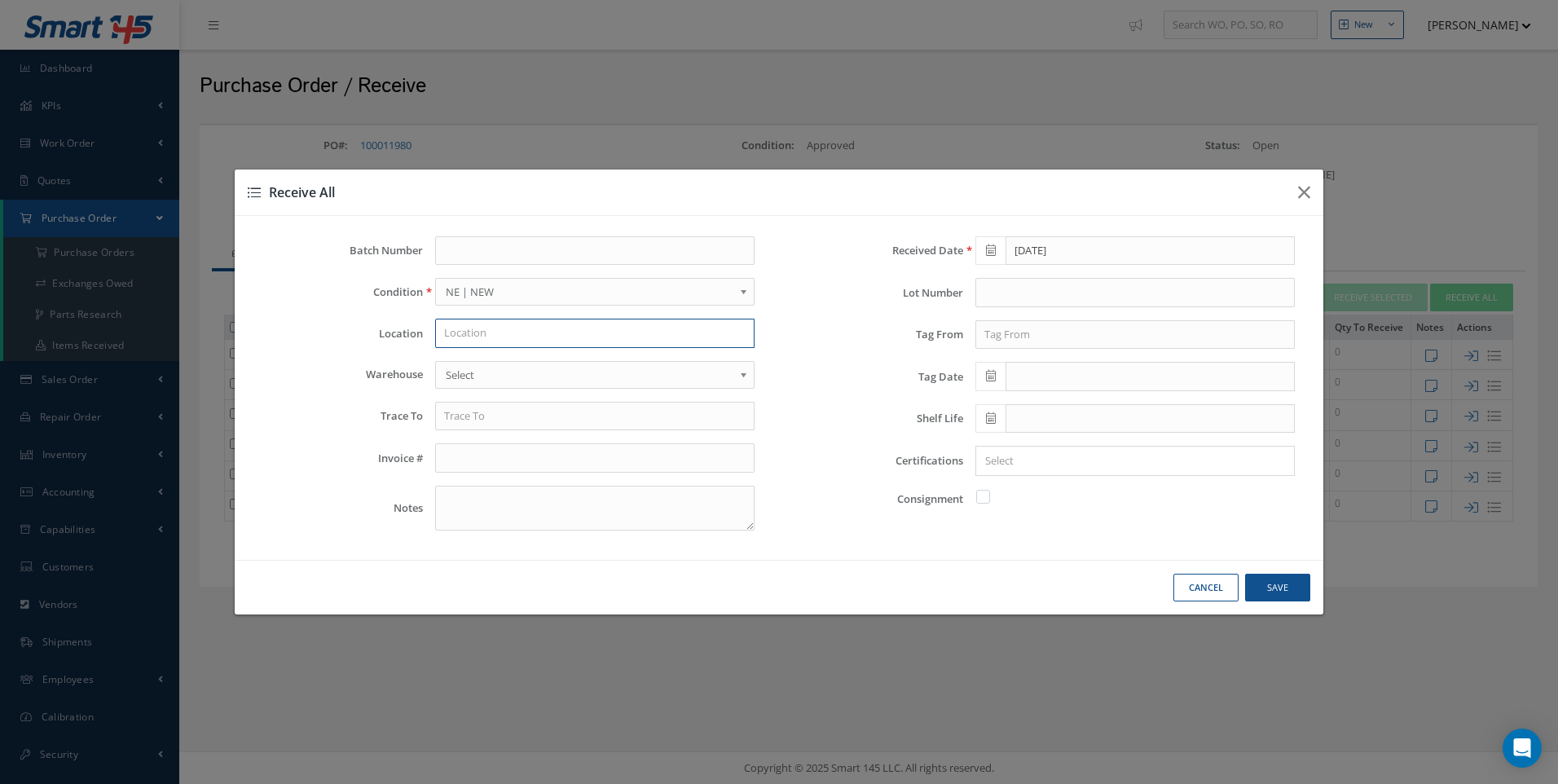
click at [476, 334] on input "text" at bounding box center [595, 333] width 320 height 29
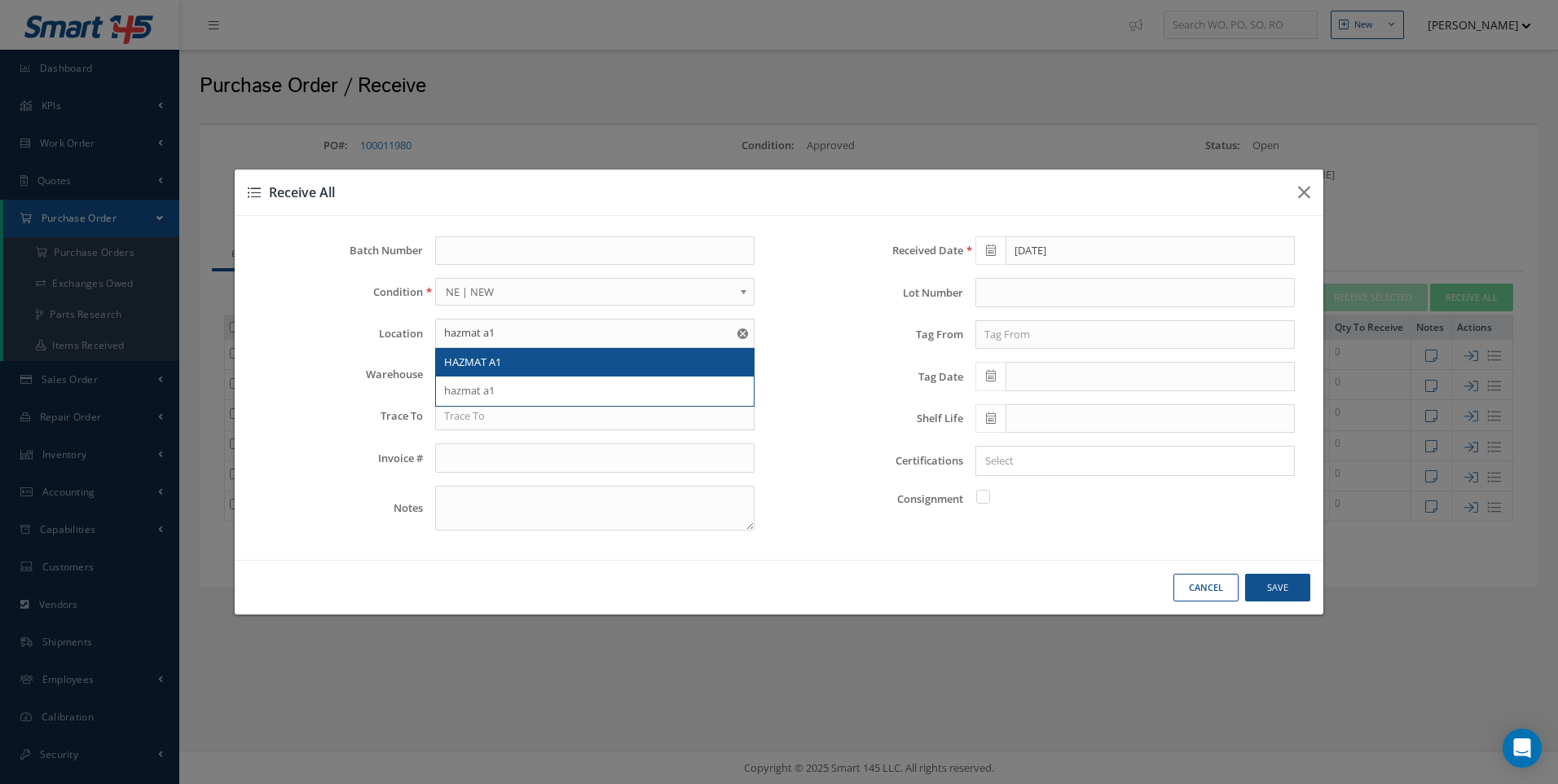
click at [456, 360] on span "HAZMAT A1" at bounding box center [473, 361] width 57 height 15
type input "HAZMAT A1"
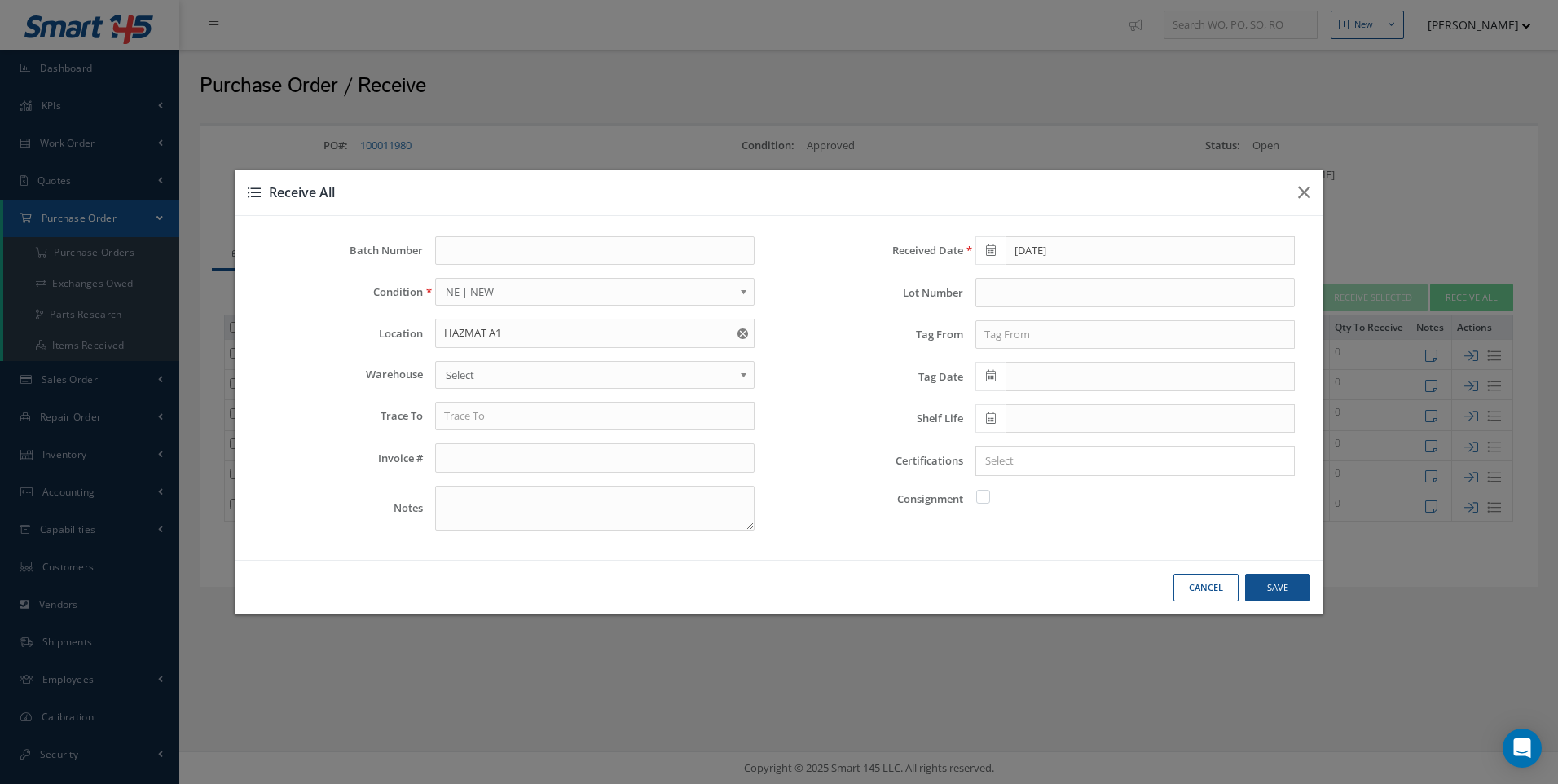
click at [453, 373] on span "Select" at bounding box center [589, 375] width 288 height 19
click at [461, 416] on input "text" at bounding box center [595, 416] width 320 height 29
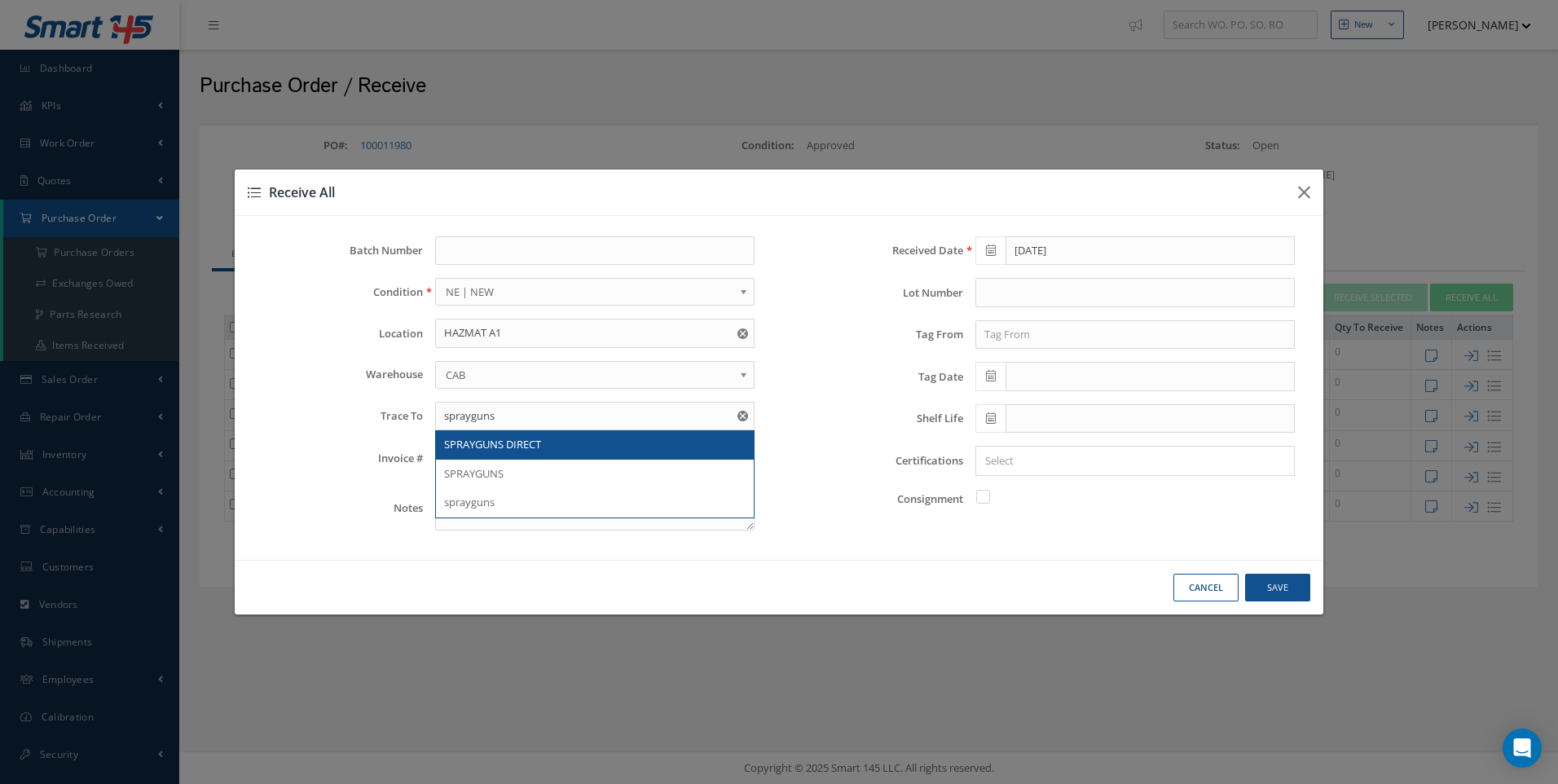
click at [487, 442] on span "SPRAYGUNS DIRECT" at bounding box center [493, 443] width 97 height 15
type input "SPRAYGUNS DIRECT"
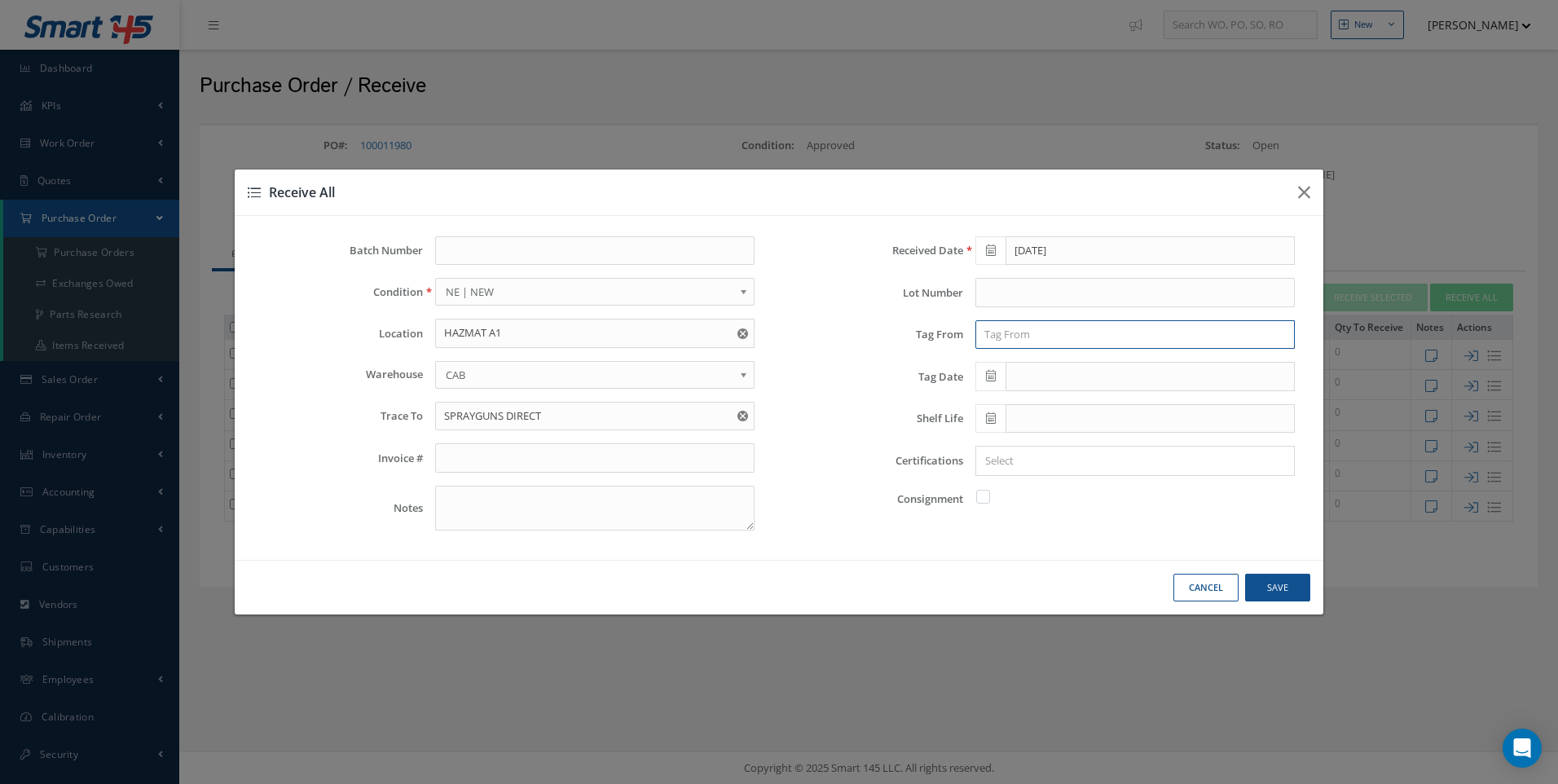
click at [1008, 342] on input "text" at bounding box center [1136, 335] width 320 height 29
click at [1016, 358] on span "SPRAYGUNS DIRECT" at bounding box center [1033, 362] width 97 height 15
type input "SPRAYGUNS DIRECT"
click at [991, 377] on icon at bounding box center [991, 376] width 10 height 12
click at [1033, 494] on td "16" at bounding box center [1036, 502] width 24 height 24
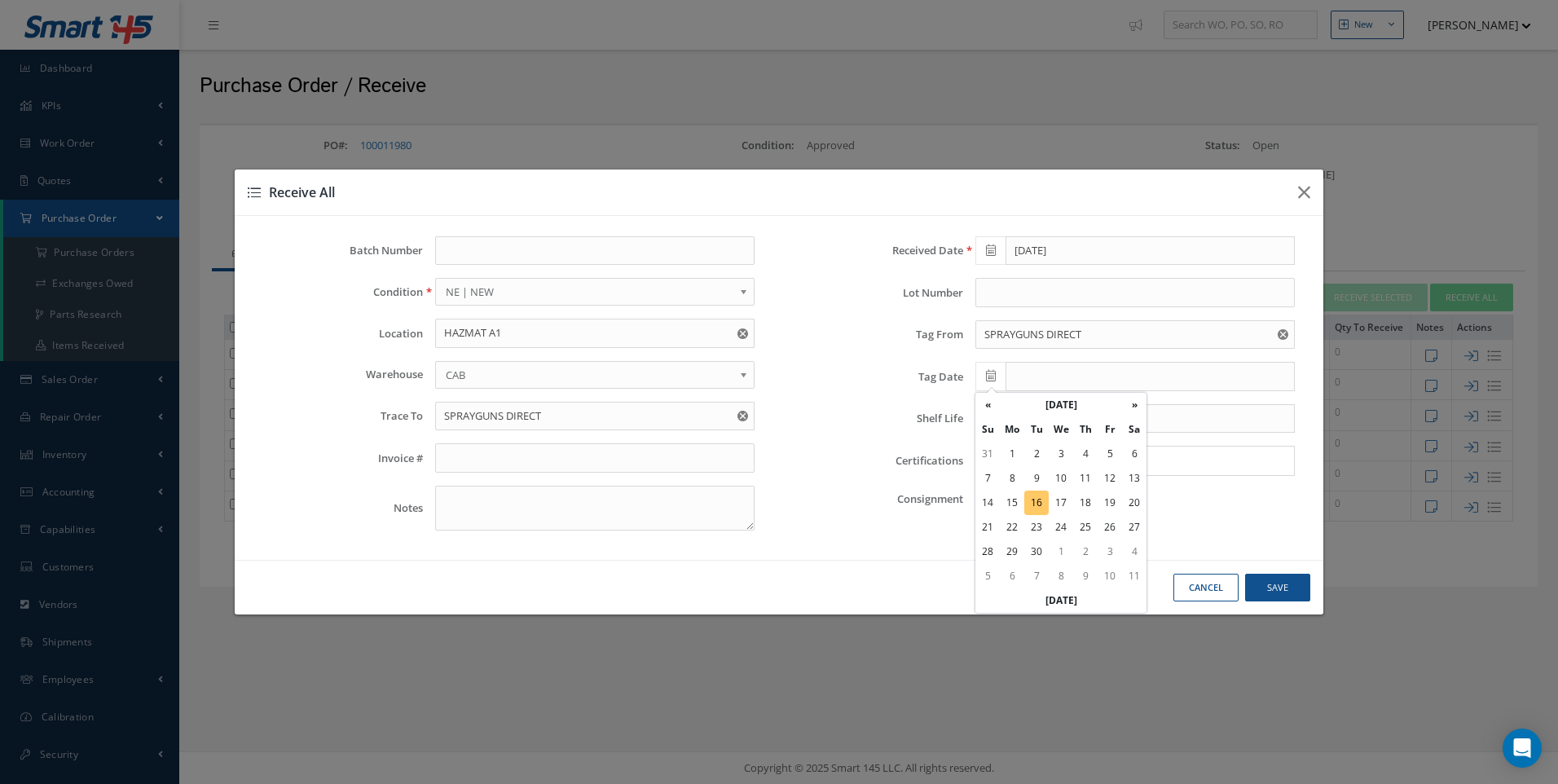
type input "[DATE]"
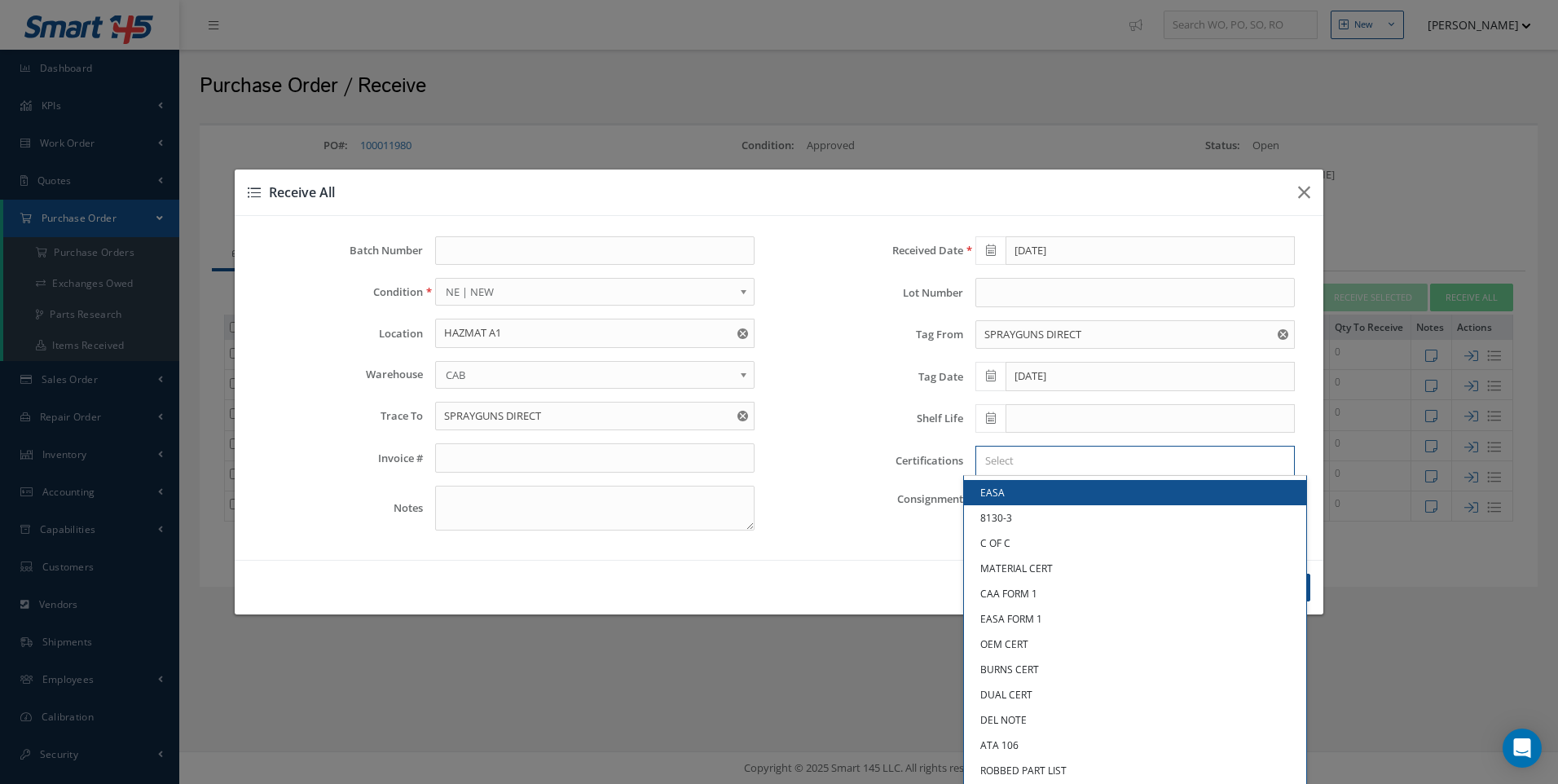
click at [1006, 460] on input "Search for option" at bounding box center [1131, 461] width 307 height 17
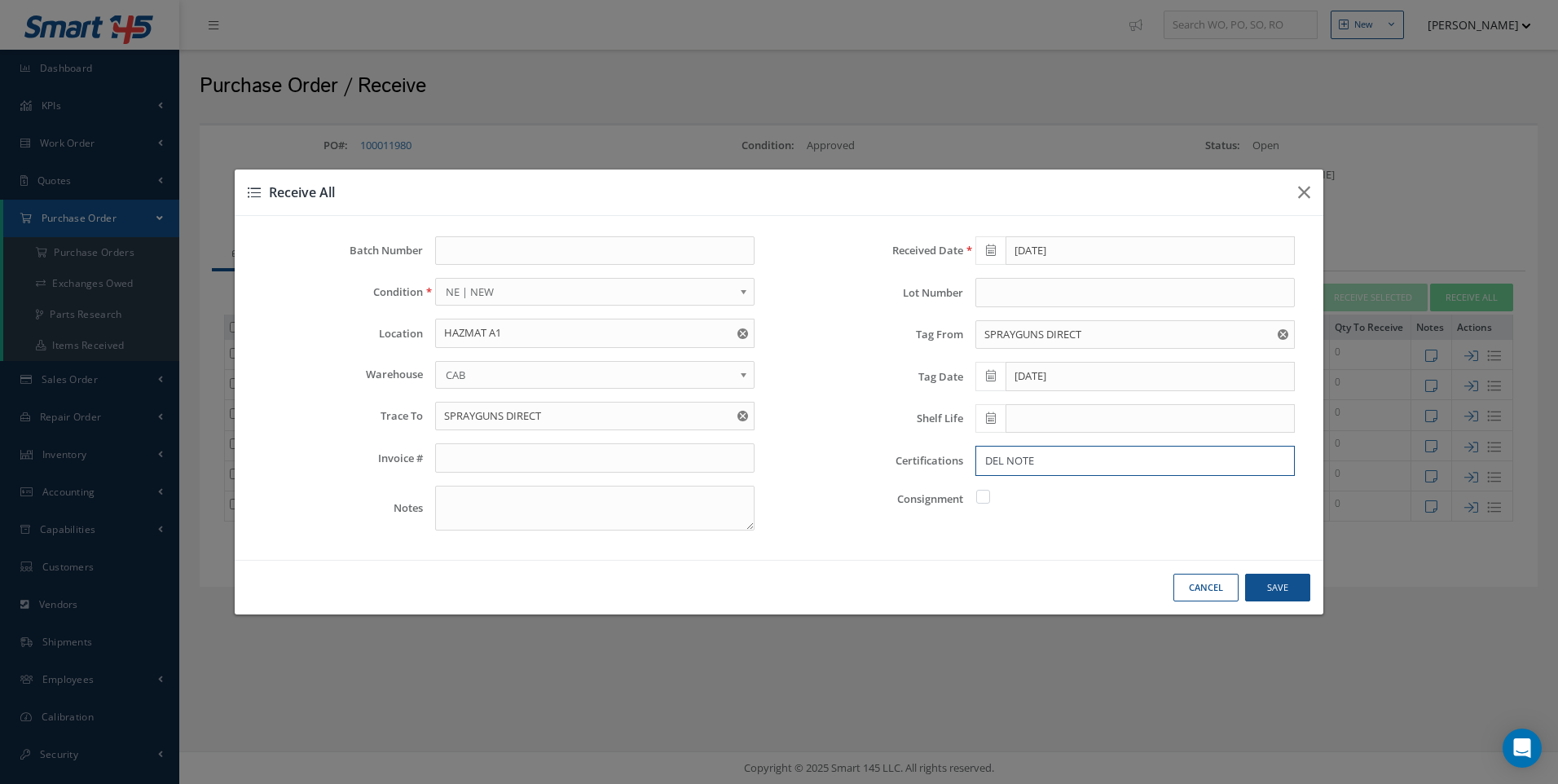
type input "DEL NOTE"
click at [1288, 582] on button "Save" at bounding box center [1277, 588] width 65 height 28
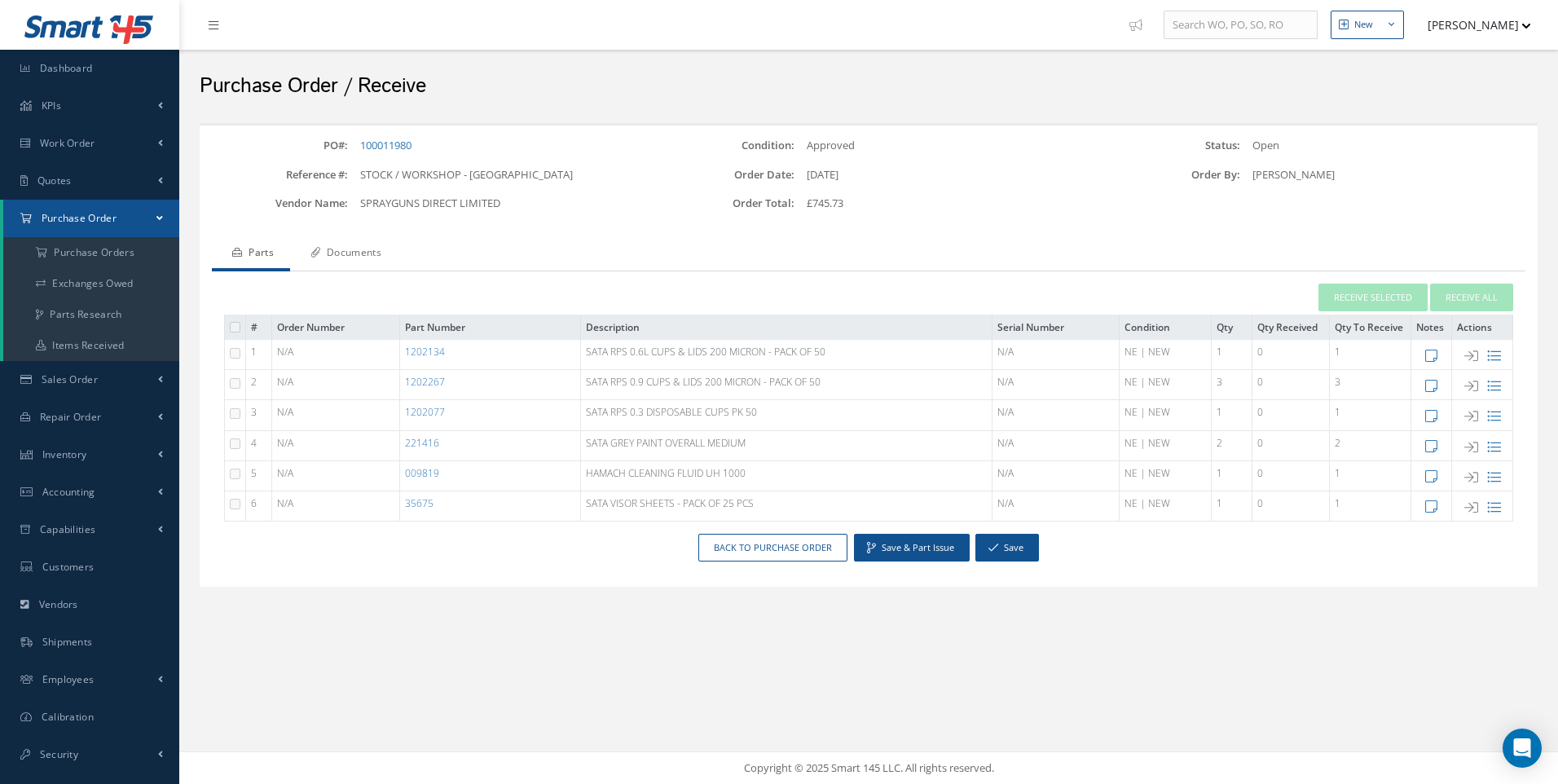
click at [365, 254] on link "Documents" at bounding box center [344, 254] width 107 height 34
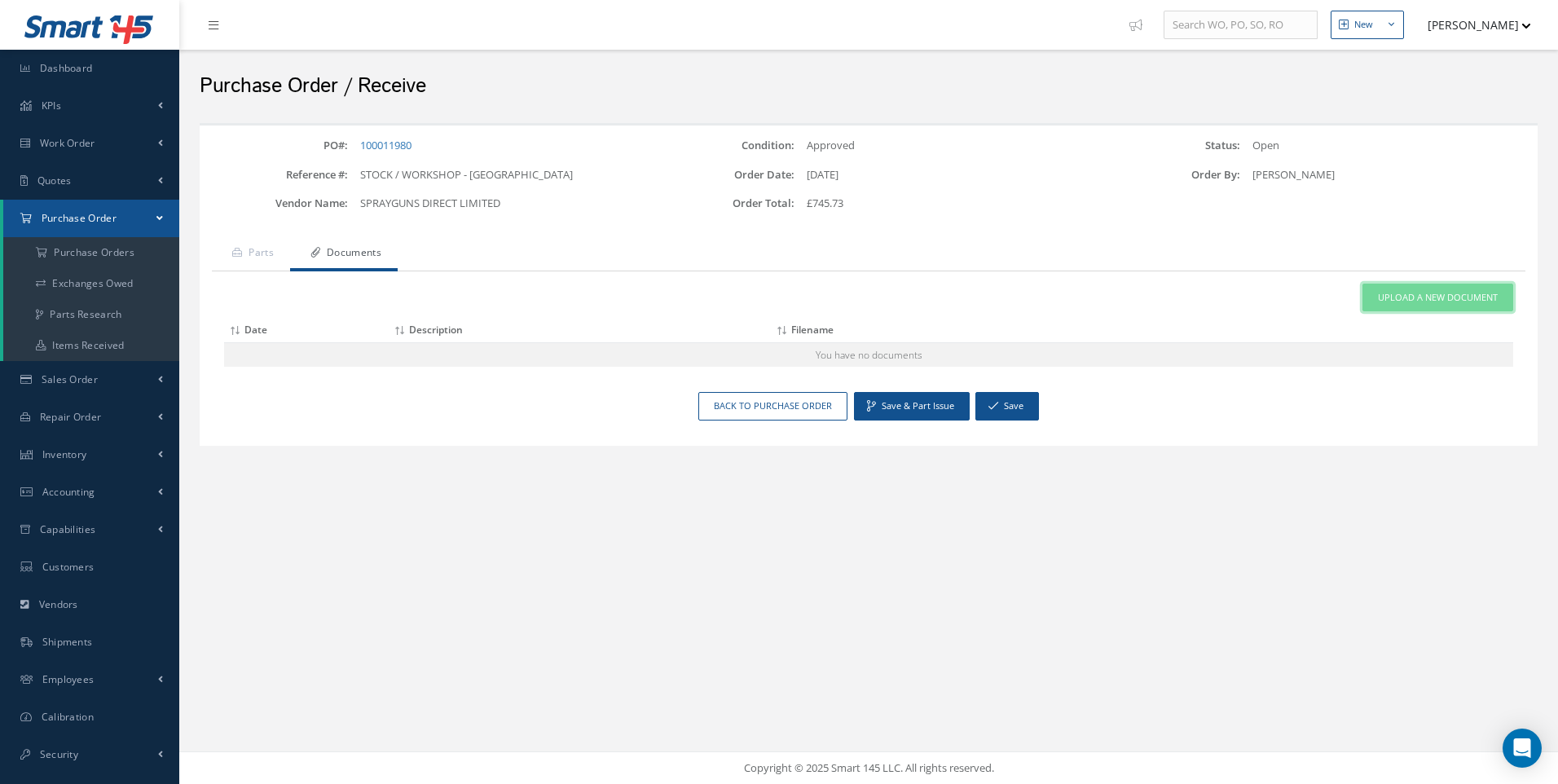
click at [1436, 299] on span "Upload a New Document" at bounding box center [1438, 297] width 120 height 14
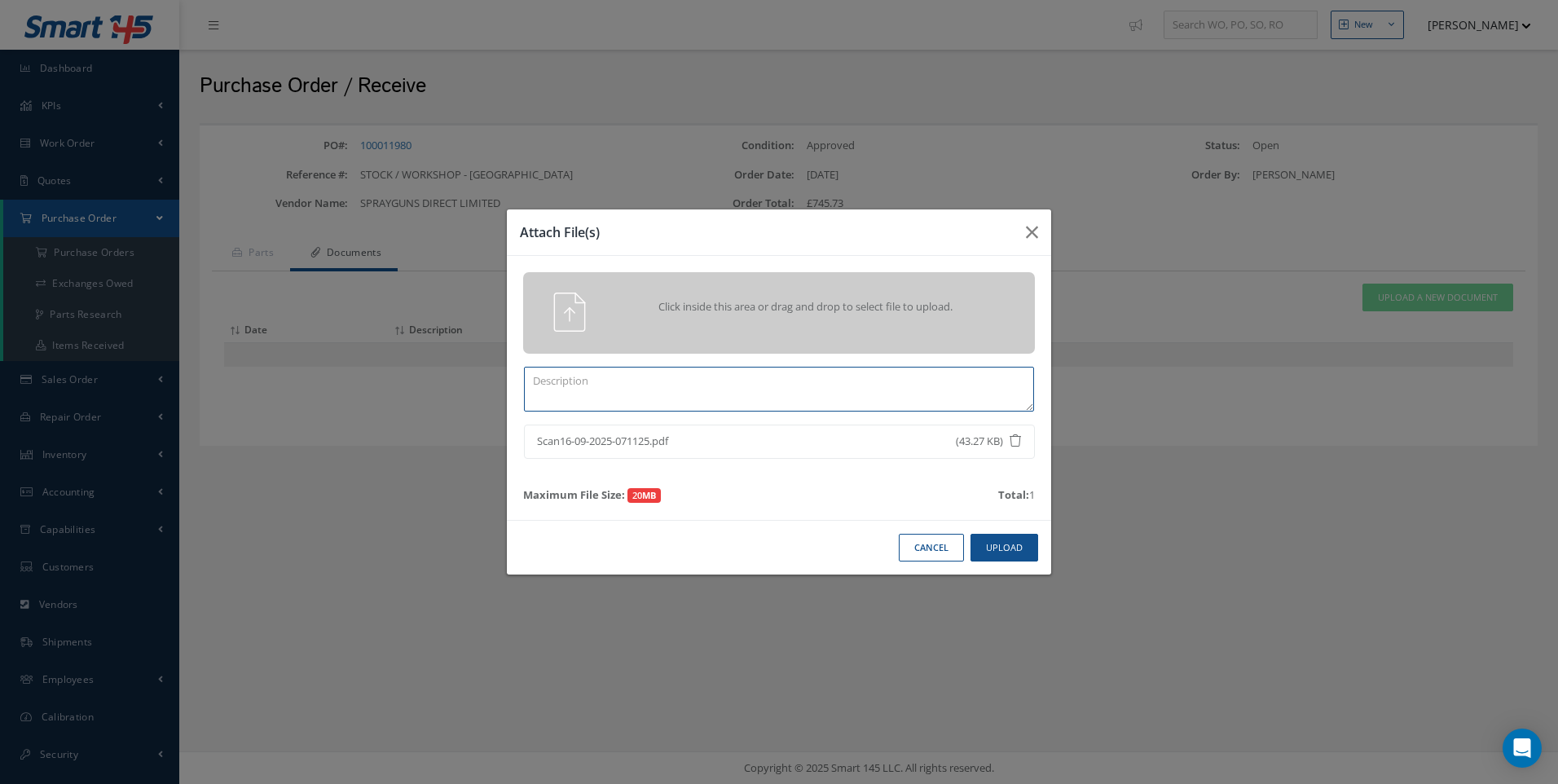
click at [656, 378] on textarea at bounding box center [779, 389] width 510 height 45
type textarea "DEL NOTE"
click at [1000, 558] on button "Upload" at bounding box center [1004, 547] width 68 height 28
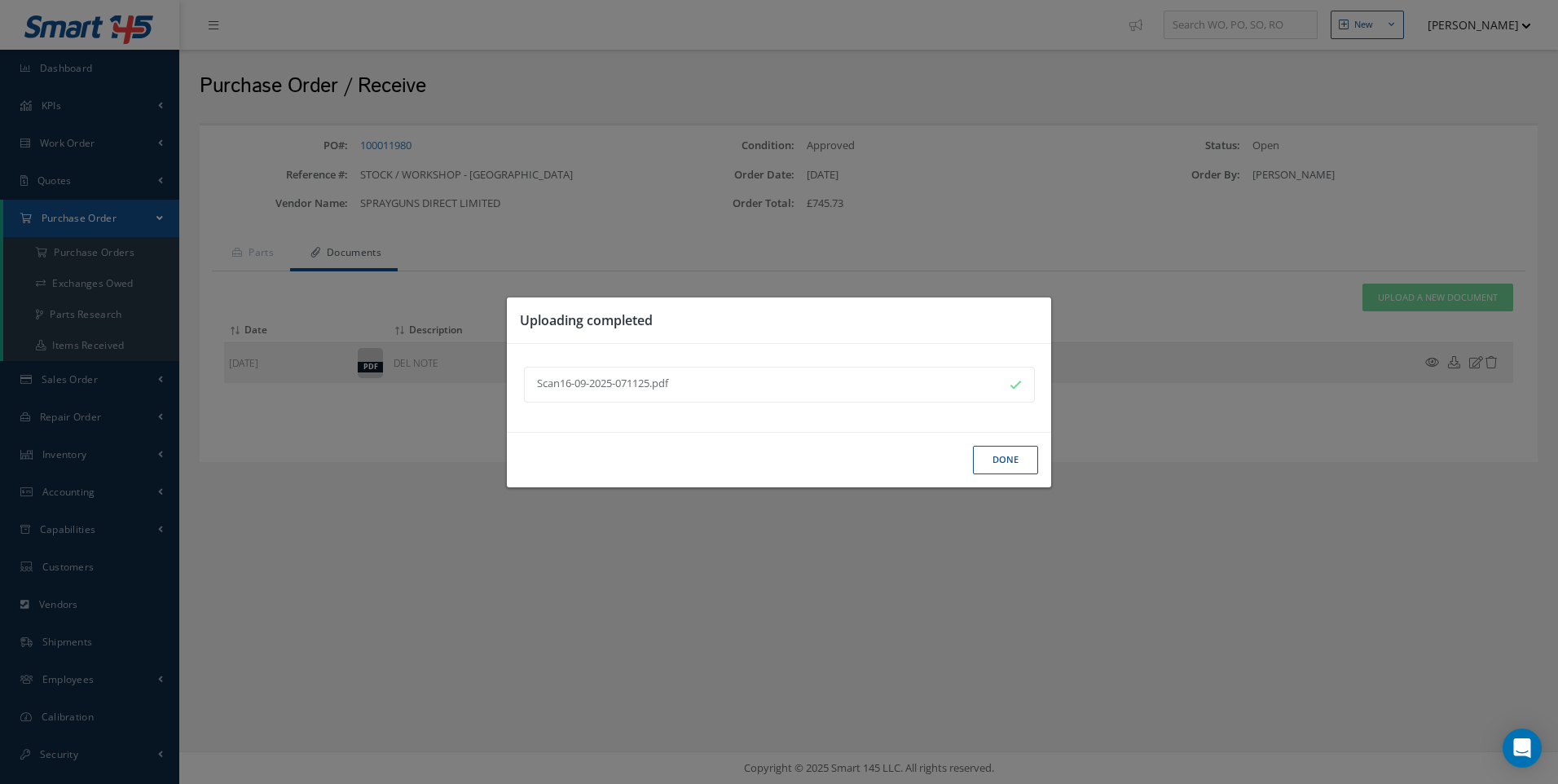
click at [1009, 461] on button "Done" at bounding box center [1005, 459] width 65 height 28
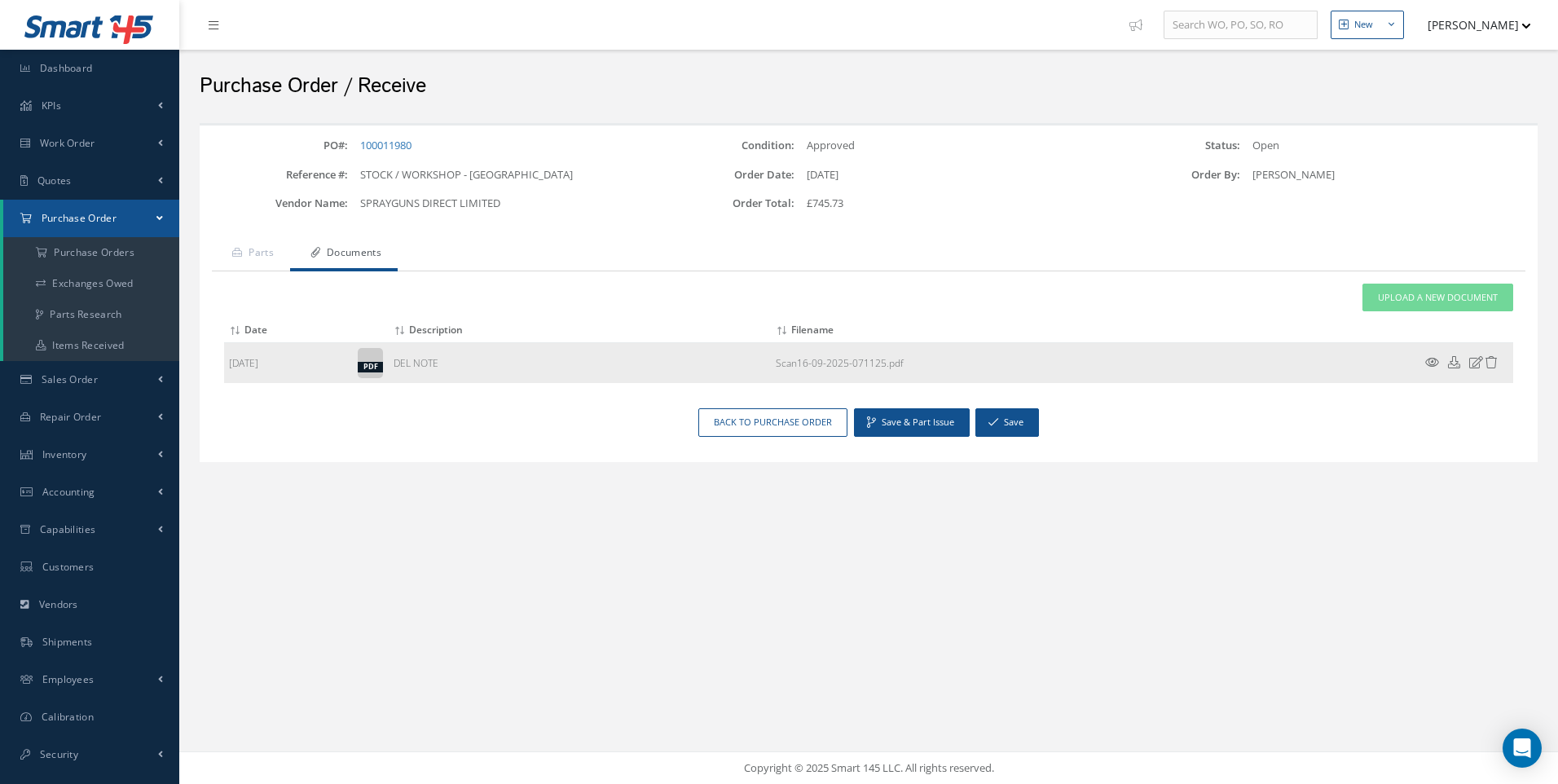
click at [1432, 362] on icon at bounding box center [1432, 362] width 14 height 13
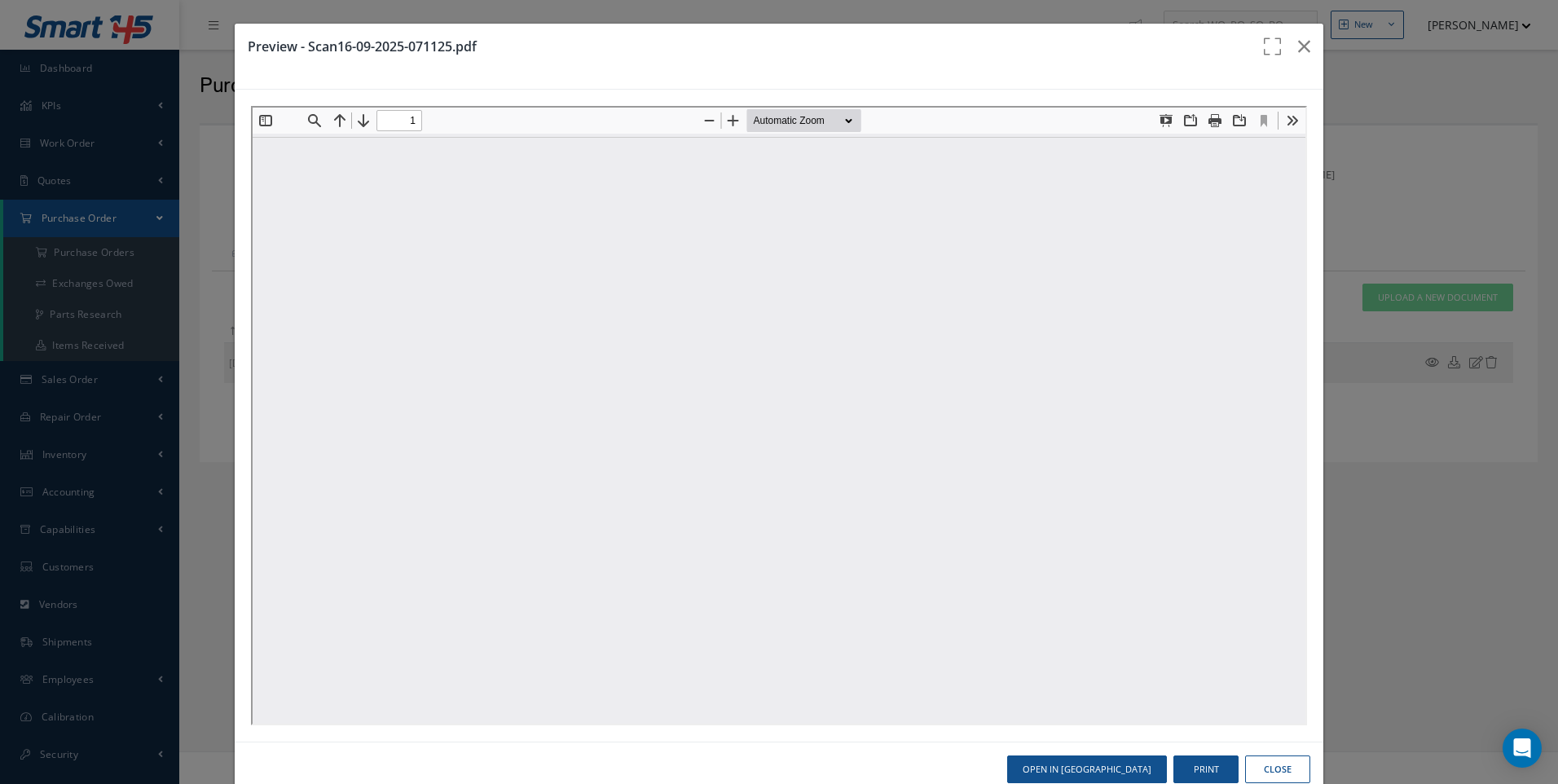
type input "0"
type input "1"
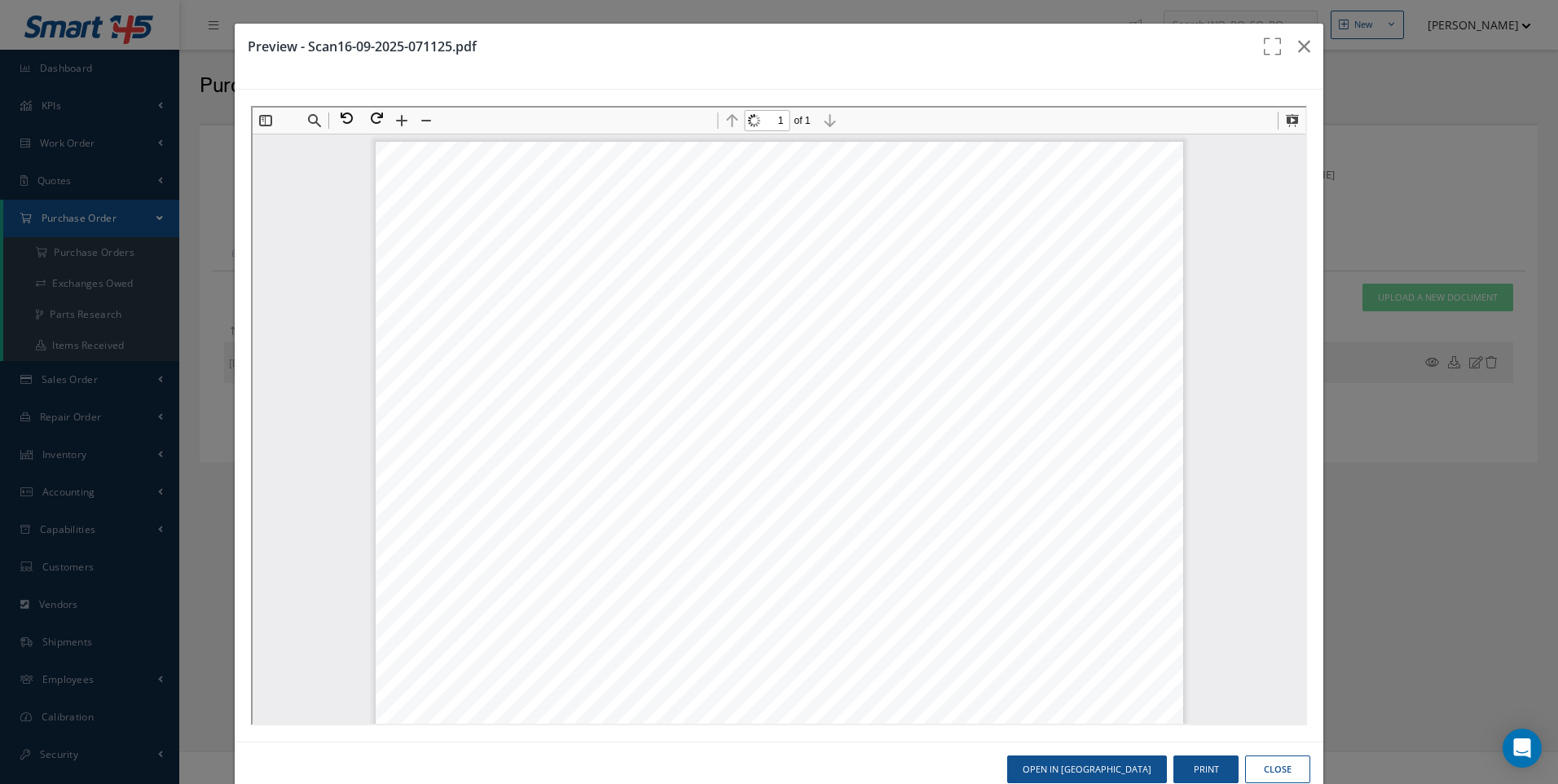
scroll to position [8, 0]
click at [1273, 770] on button "Close" at bounding box center [1277, 769] width 65 height 28
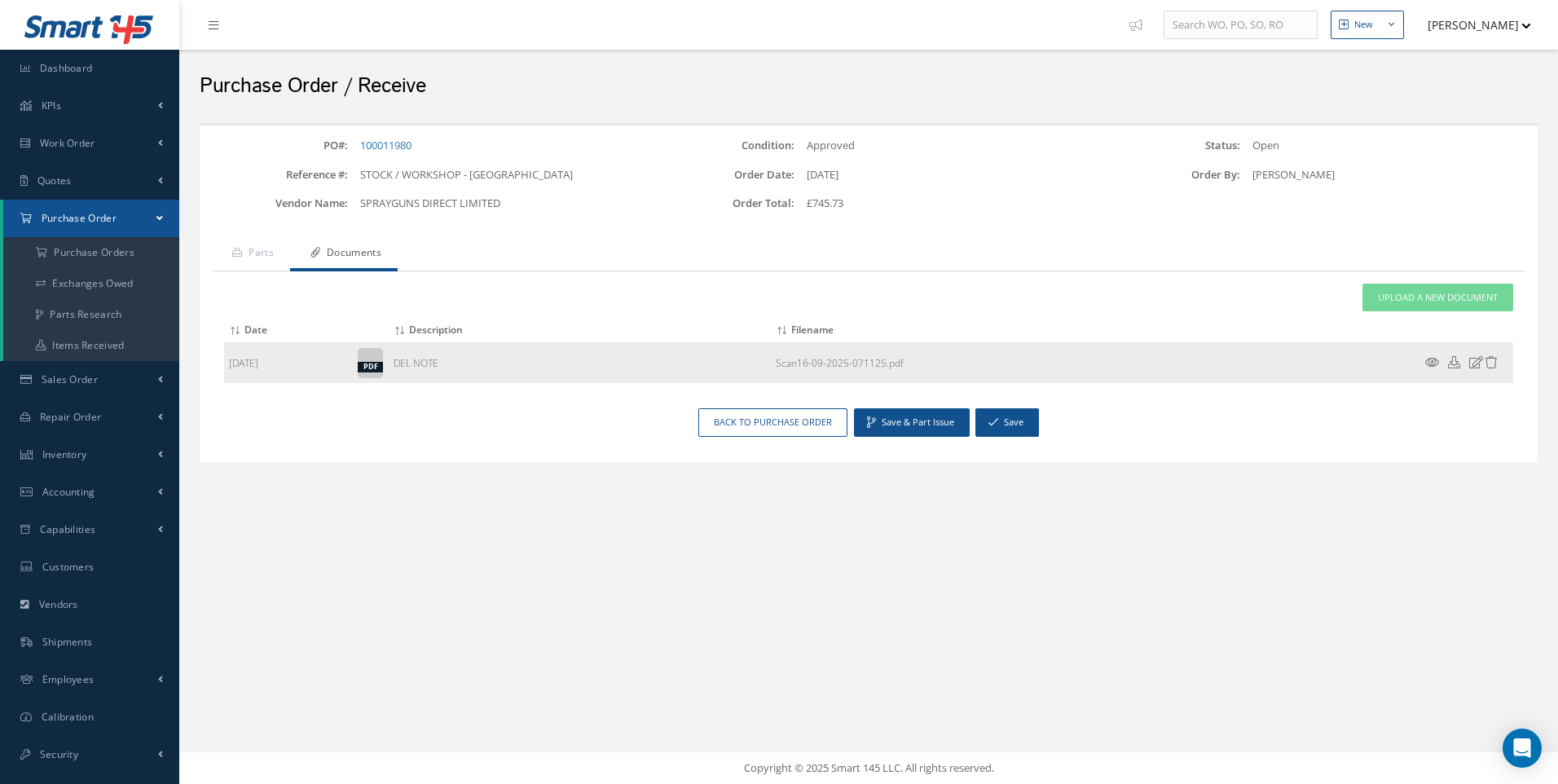
click at [1498, 361] on td at bounding box center [1464, 363] width 98 height 41
click at [1490, 363] on icon at bounding box center [1491, 362] width 13 height 13
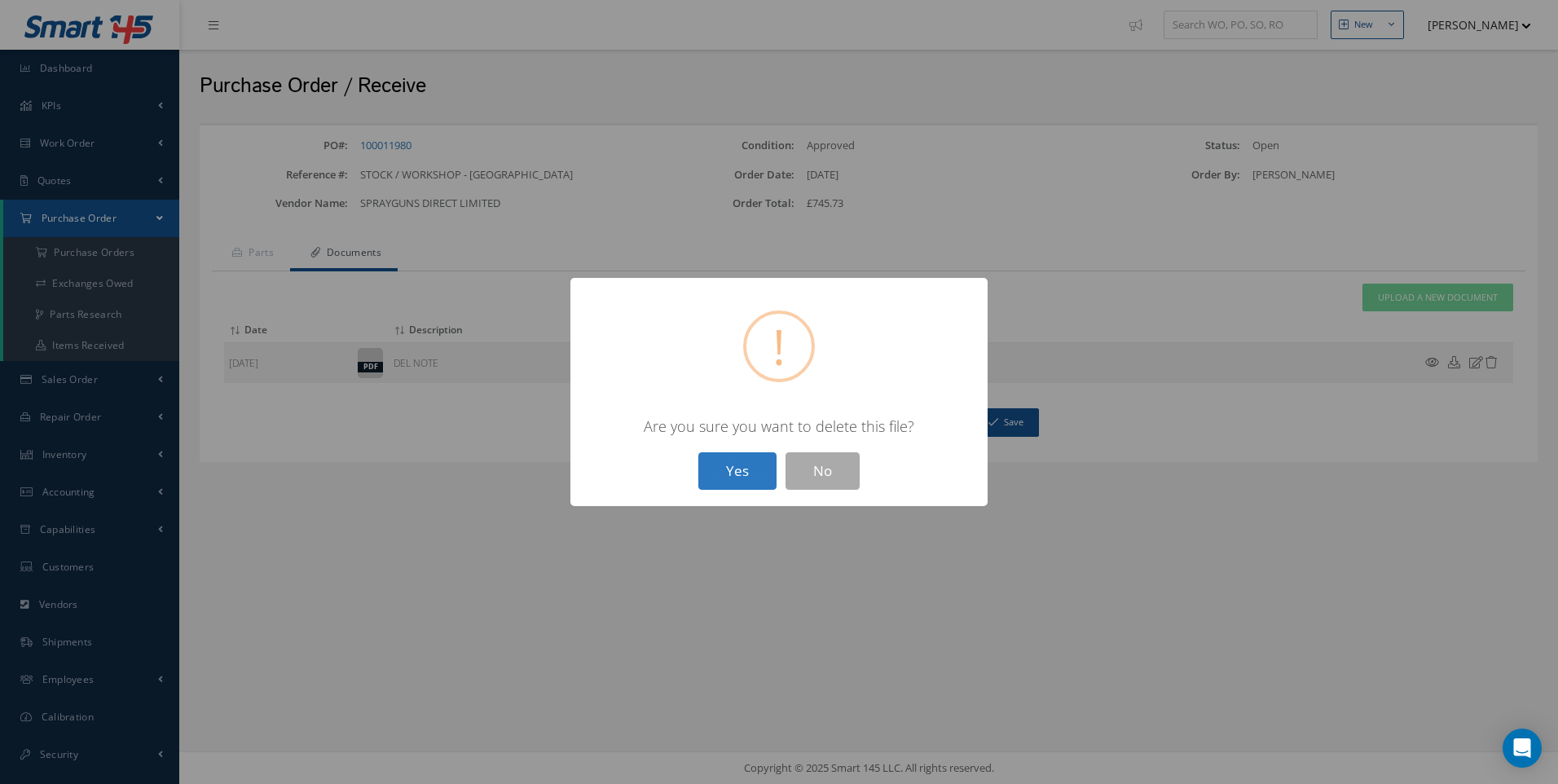
click at [738, 466] on button "Yes" at bounding box center [737, 471] width 78 height 39
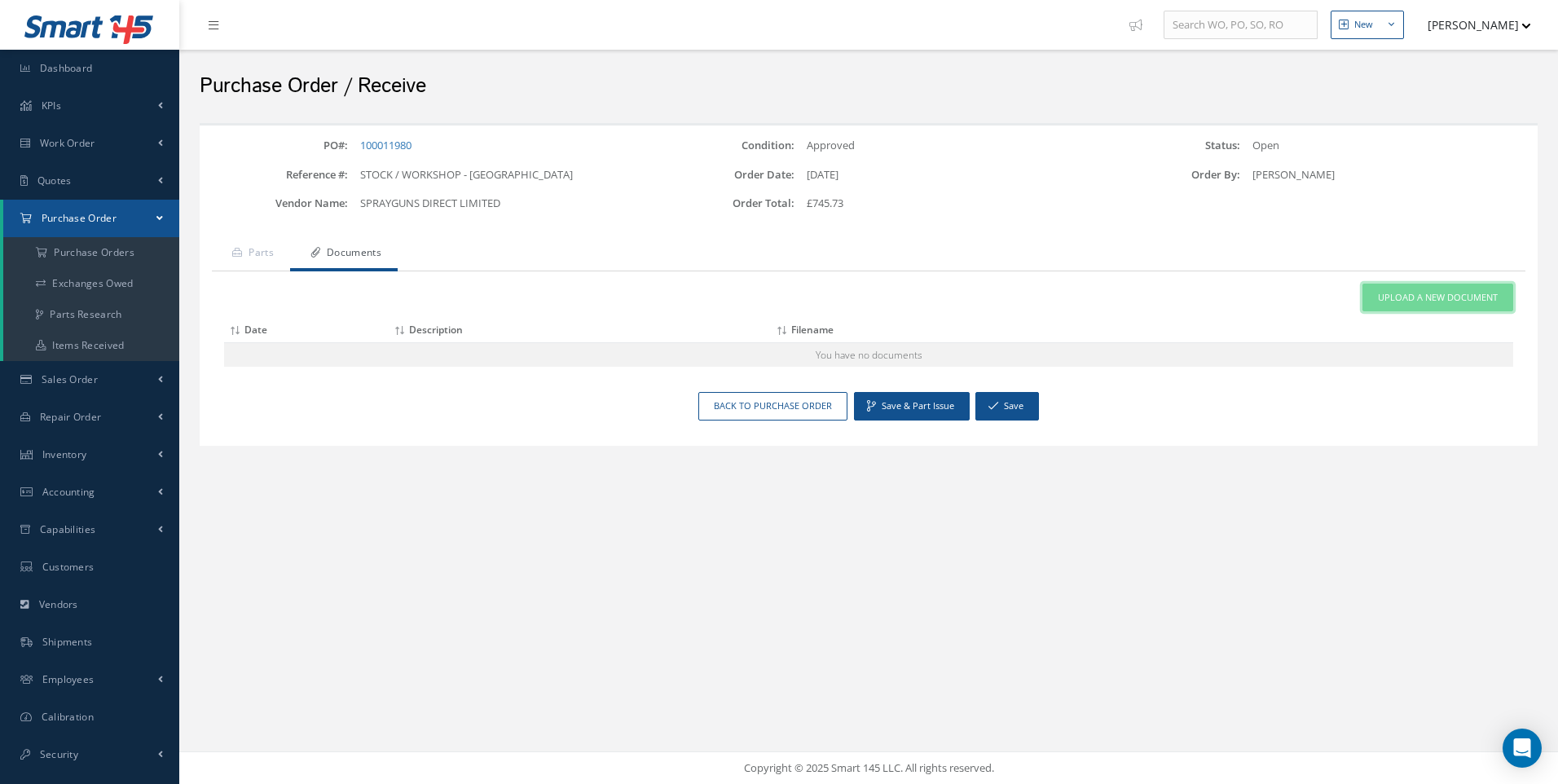
click at [1390, 290] on span "Upload a New Document" at bounding box center [1438, 297] width 120 height 14
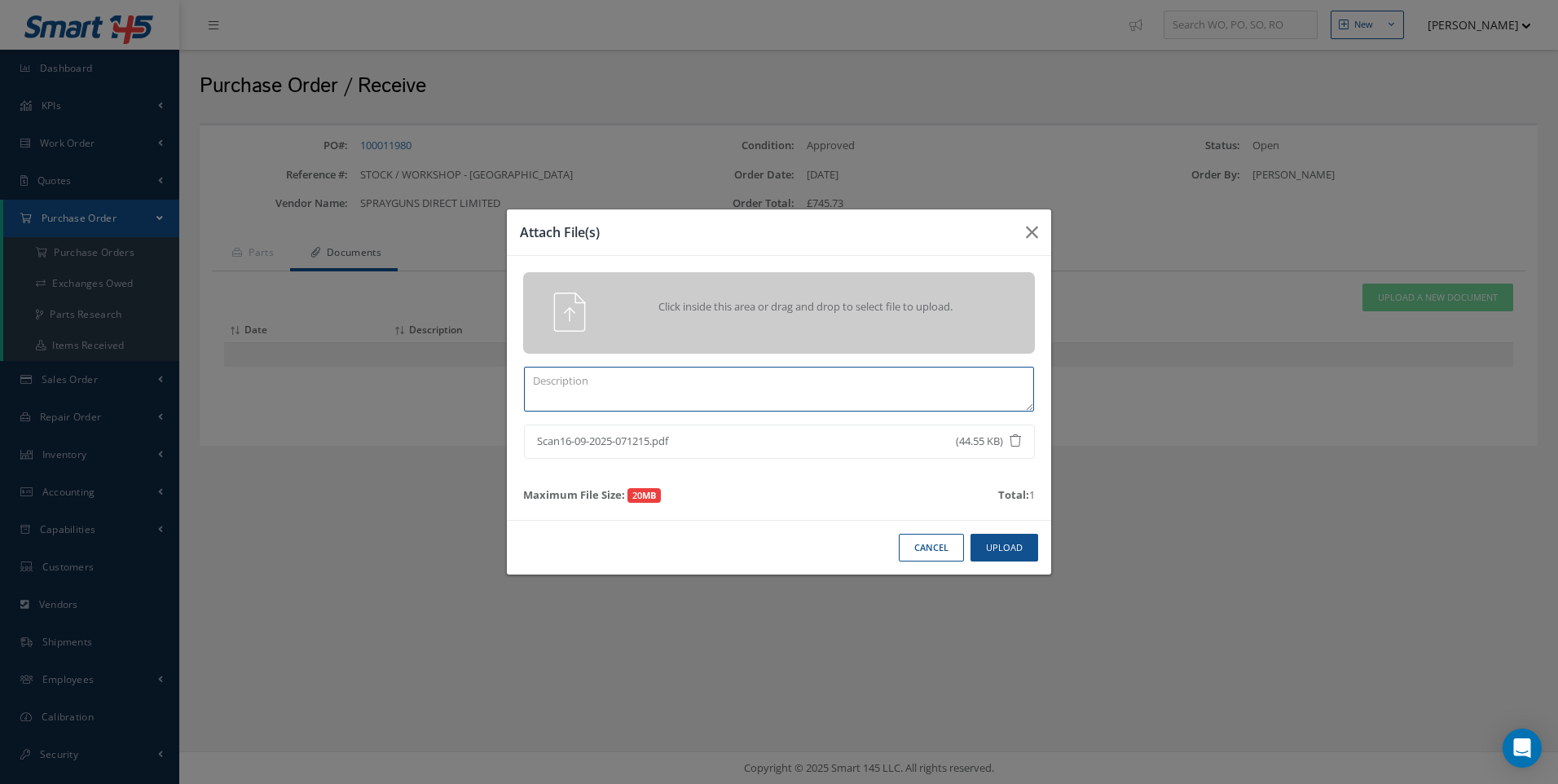
click at [674, 377] on textarea at bounding box center [779, 389] width 510 height 45
type textarea "DEL NOTE"
click at [1011, 553] on button "Upload" at bounding box center [1004, 547] width 68 height 28
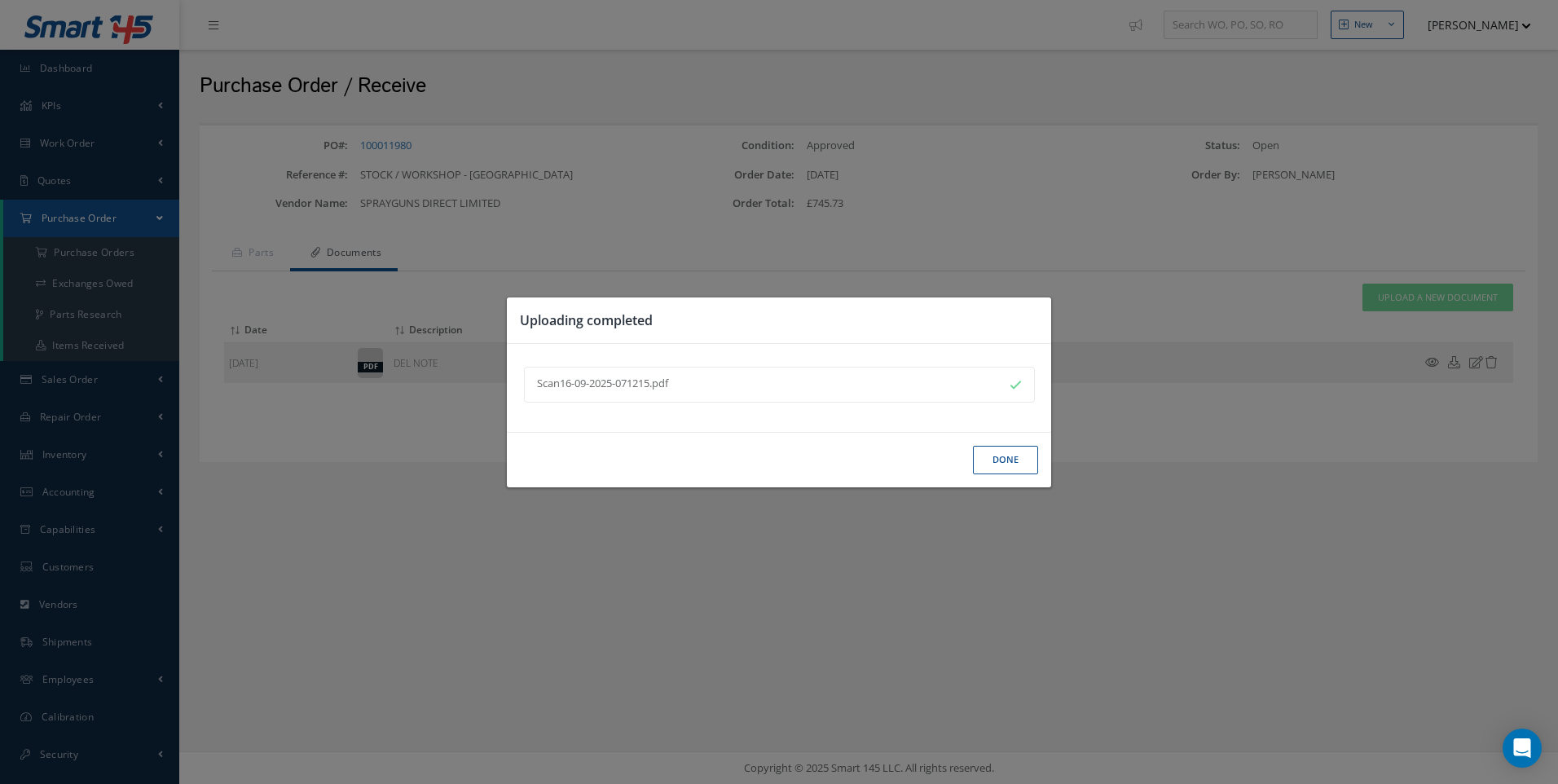
click at [1001, 459] on button "Done" at bounding box center [1005, 459] width 65 height 28
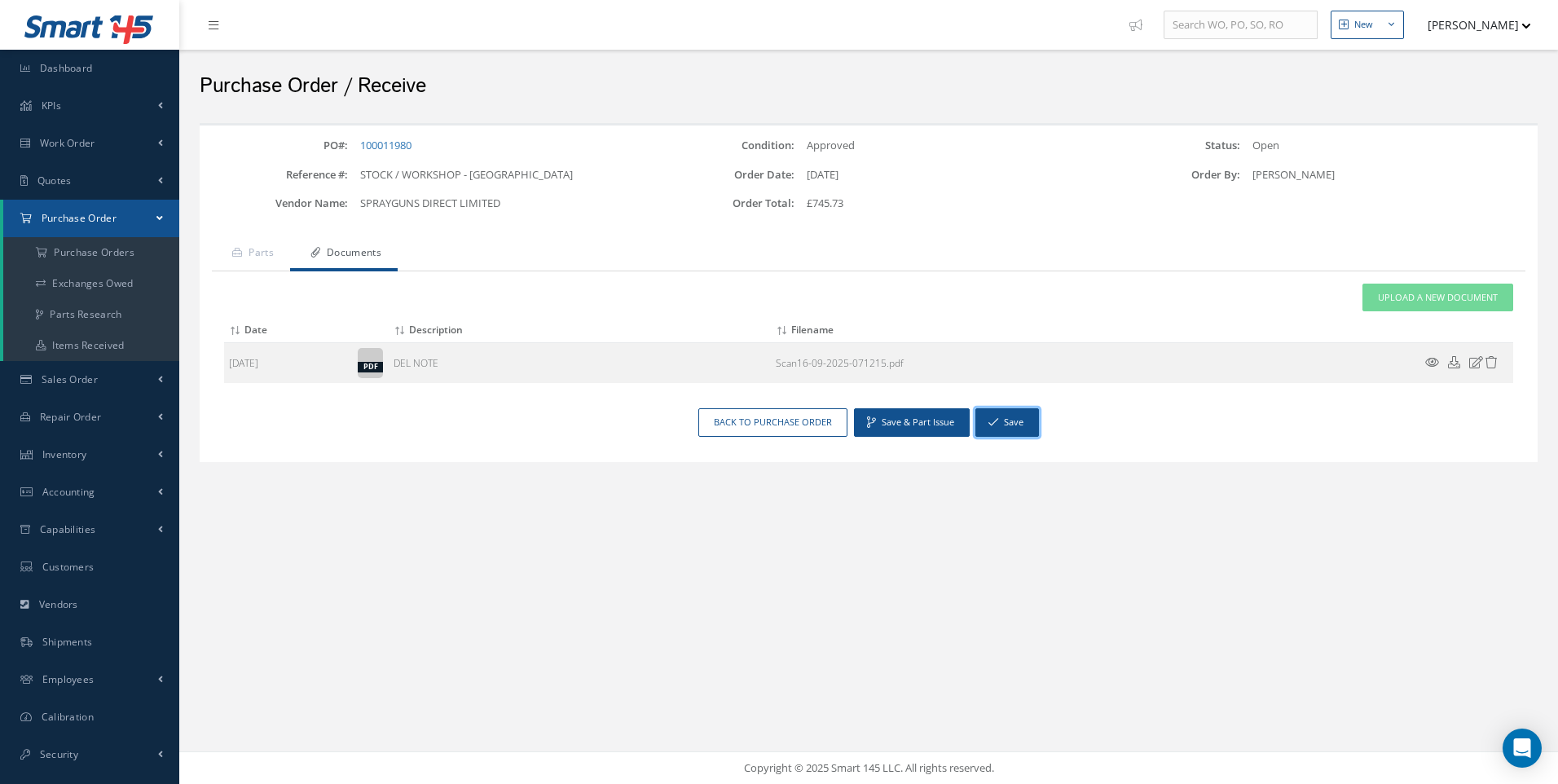
click at [996, 414] on button "Save" at bounding box center [1008, 422] width 64 height 28
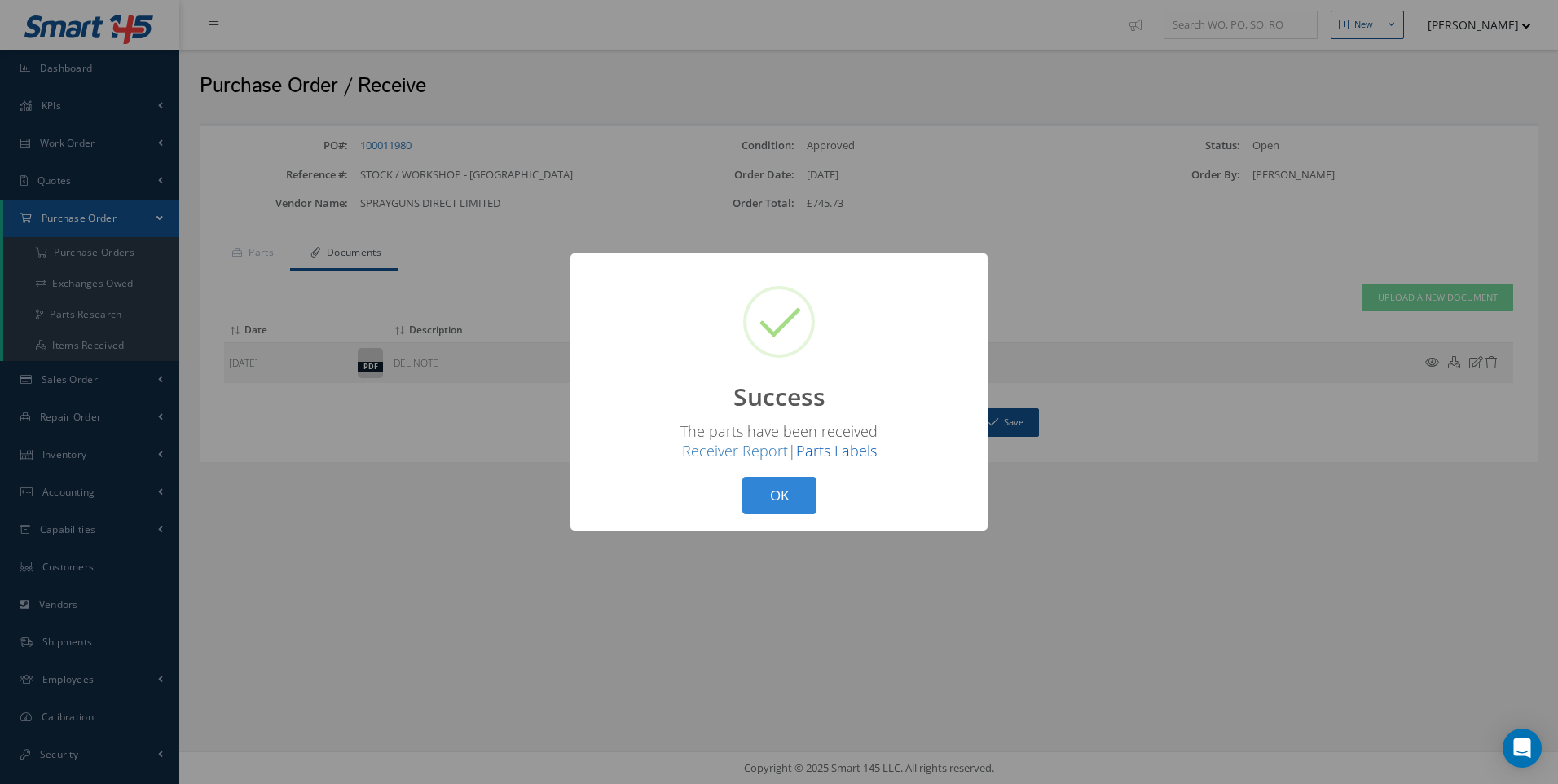
click at [854, 455] on link "Parts Labels" at bounding box center [836, 450] width 80 height 19
drag, startPoint x: 779, startPoint y: 493, endPoint x: 713, endPoint y: 405, distance: 110.0
click at [781, 495] on button "OK" at bounding box center [779, 496] width 75 height 39
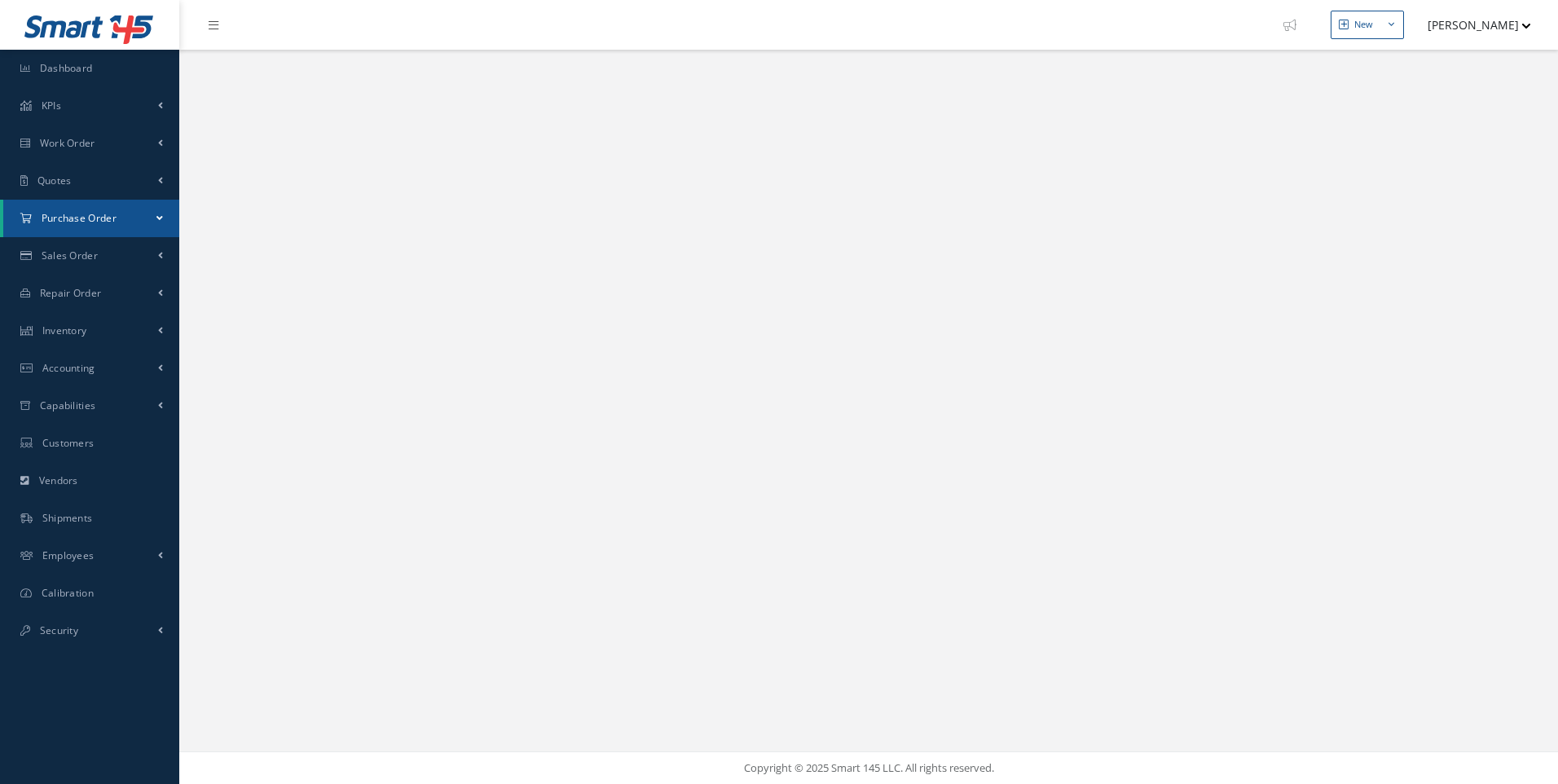
select select "25"
